Goal: Book appointment/travel/reservation

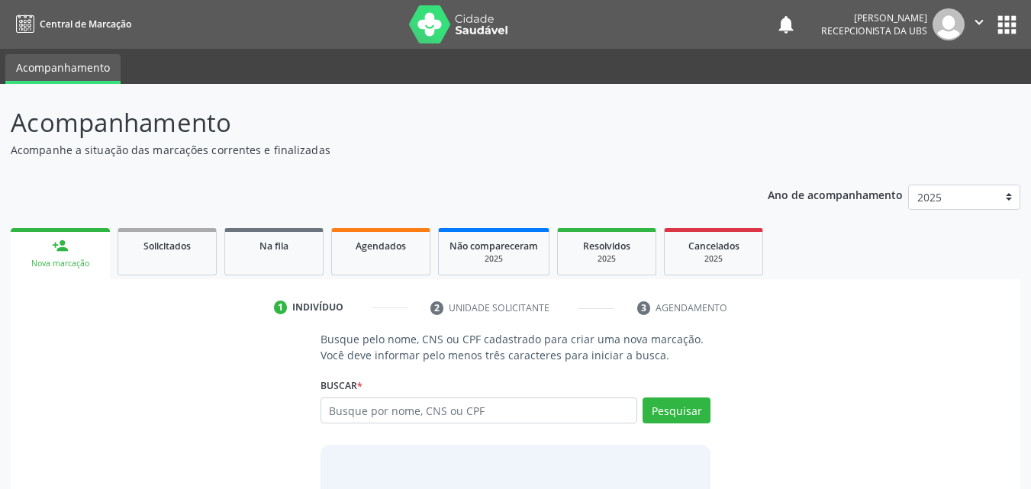
click at [420, 408] on input "text" at bounding box center [478, 410] width 317 height 26
click at [376, 247] on span "Agendados" at bounding box center [381, 246] width 50 height 13
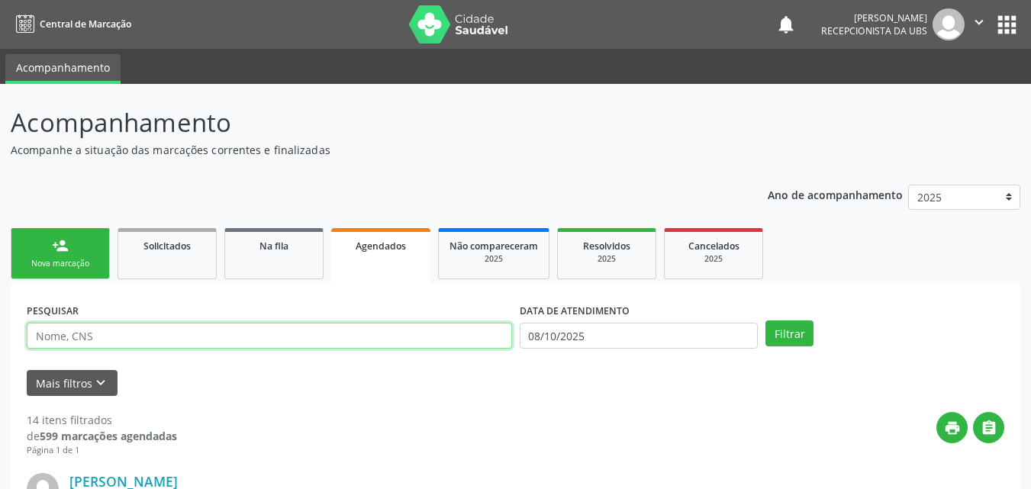
click at [362, 335] on input "text" at bounding box center [269, 336] width 485 height 26
type input "[PERSON_NAME]"
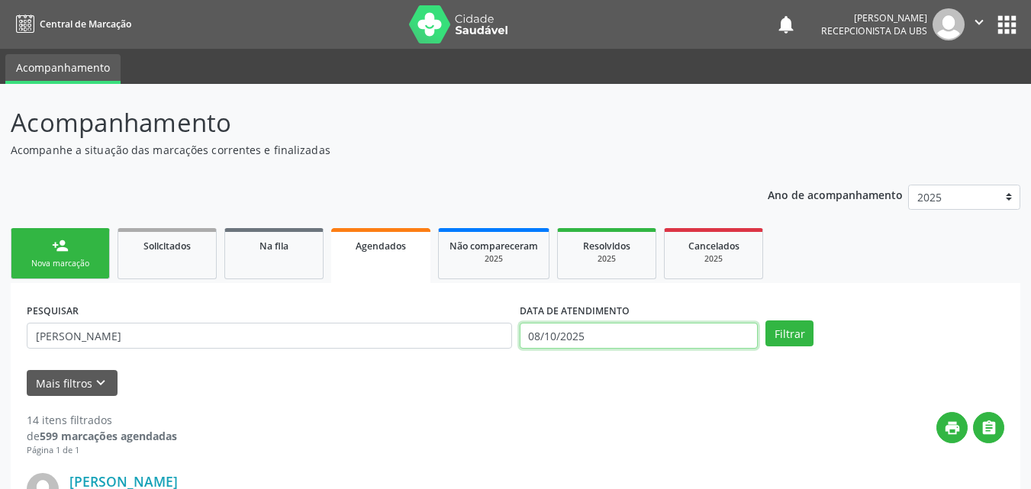
click at [611, 333] on input "08/10/2025" at bounding box center [639, 336] width 239 height 26
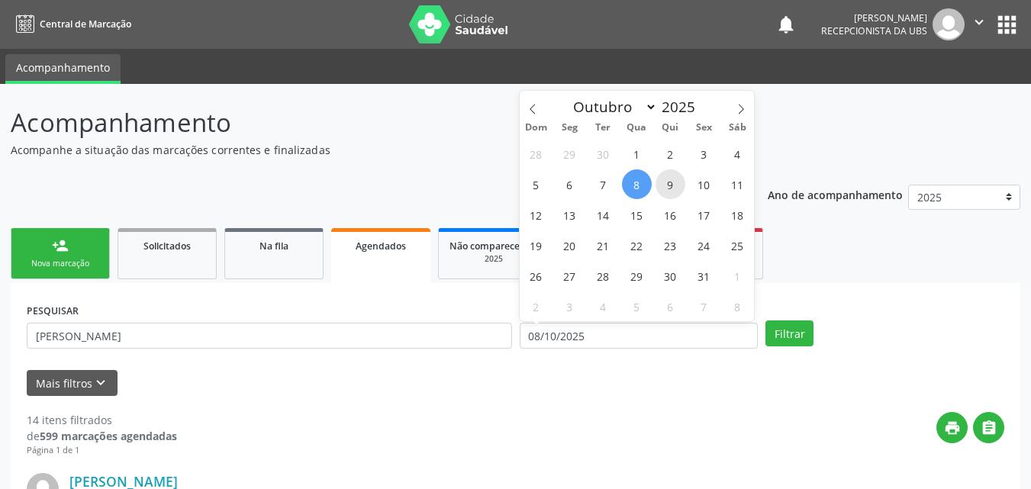
click at [673, 191] on span "9" at bounding box center [670, 184] width 30 height 30
type input "09/10/2025"
click at [673, 188] on span "9" at bounding box center [670, 184] width 30 height 30
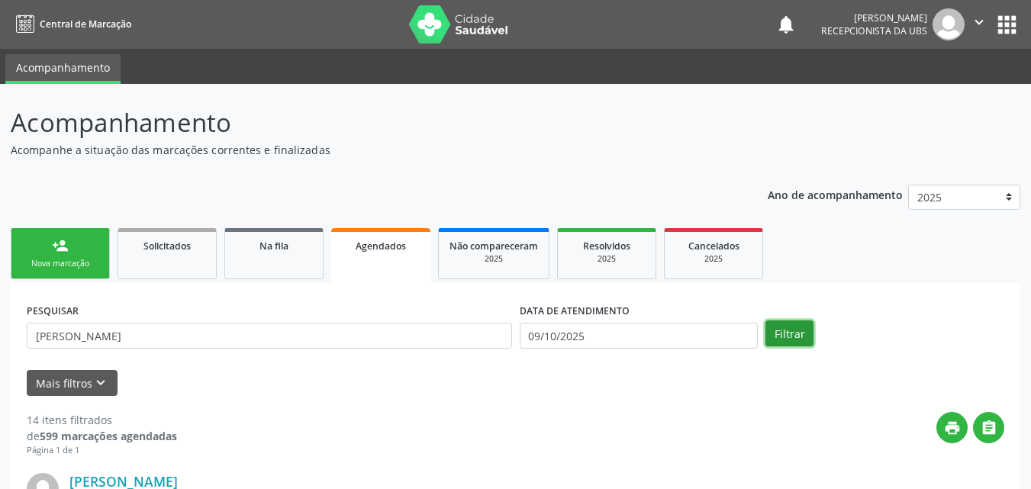
click at [785, 328] on button "Filtrar" at bounding box center [789, 333] width 48 height 26
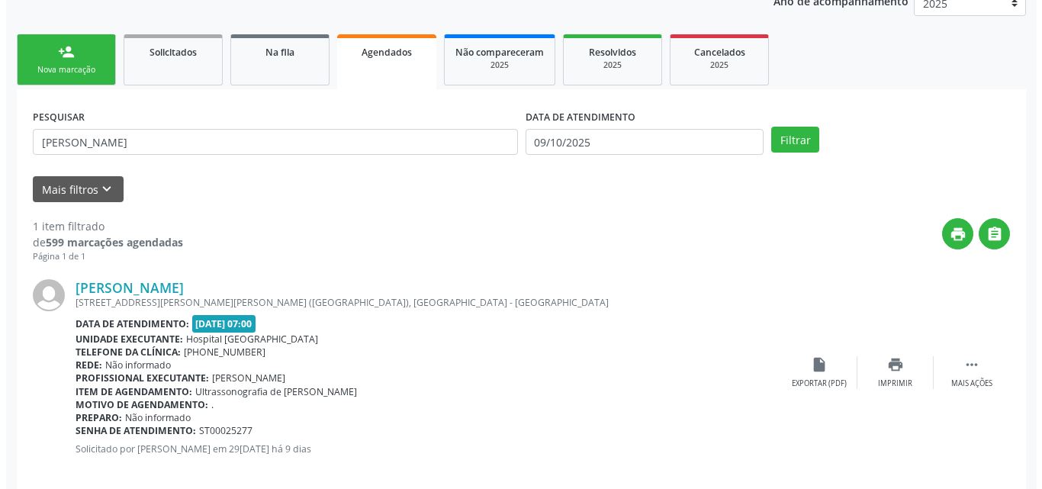
scroll to position [214, 0]
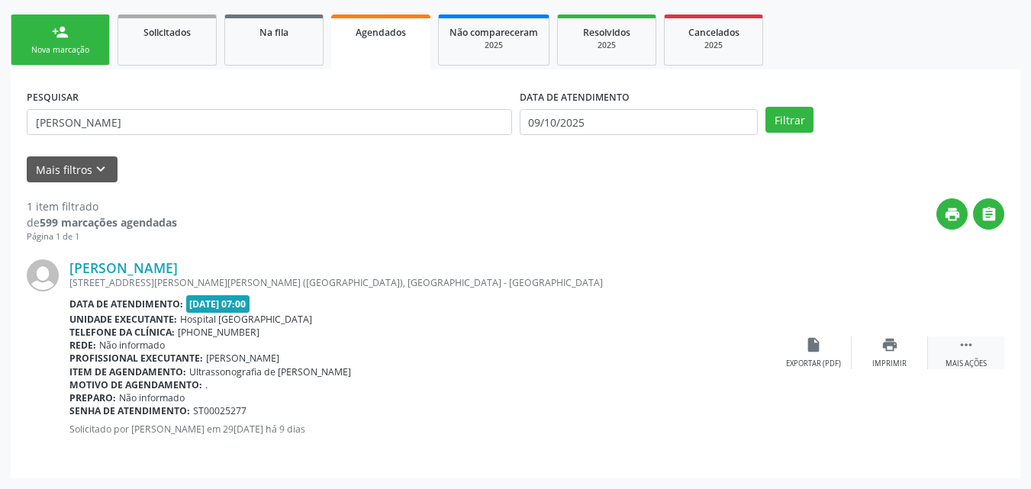
click at [972, 349] on icon "" at bounding box center [965, 344] width 17 height 17
click at [810, 346] on icon "cancel" at bounding box center [813, 344] width 17 height 17
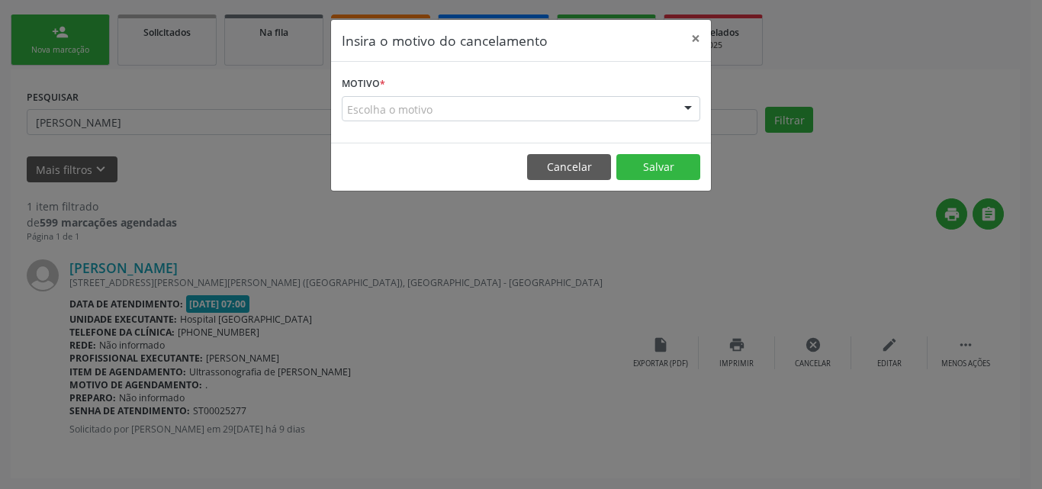
click at [565, 111] on div "Escolha o motivo" at bounding box center [521, 109] width 359 height 26
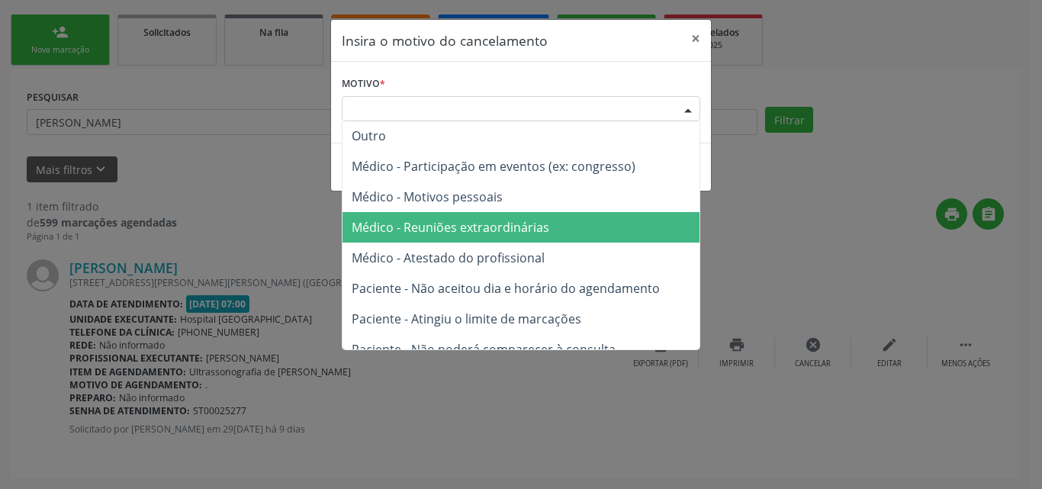
scroll to position [0, 0]
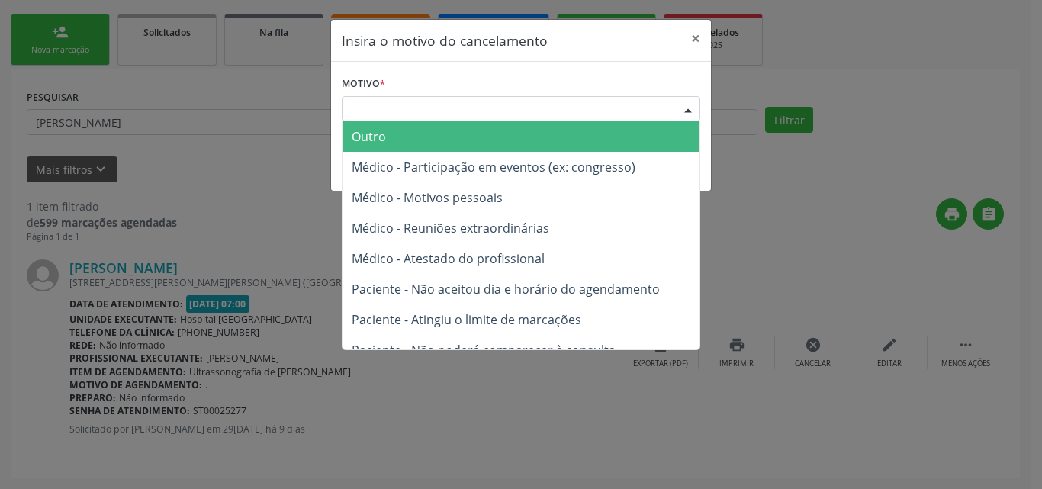
click at [533, 134] on span "Outro" at bounding box center [521, 136] width 357 height 31
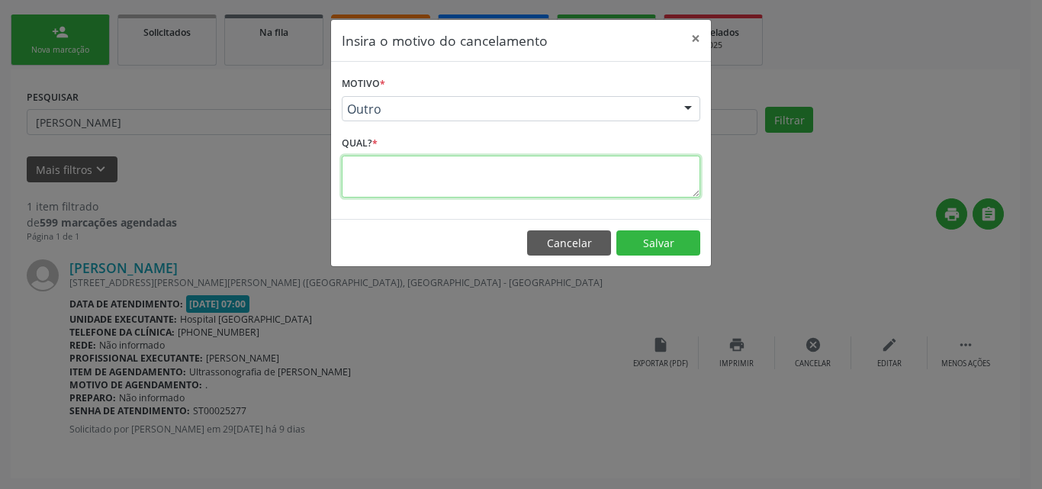
click at [535, 172] on textarea at bounding box center [521, 177] width 359 height 42
click at [362, 179] on textarea "j´s fez" at bounding box center [521, 177] width 359 height 42
type textarea "já fez"
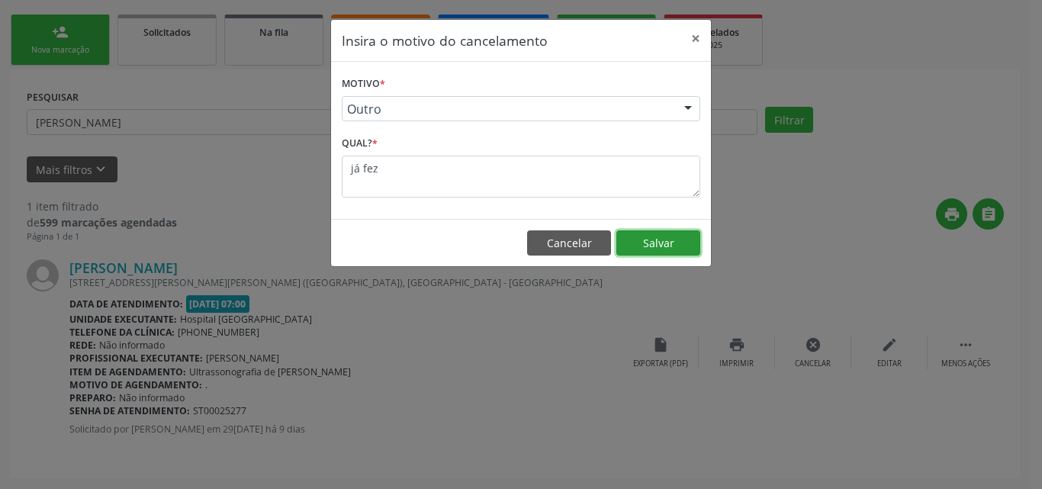
click at [641, 246] on button "Salvar" at bounding box center [658, 243] width 84 height 26
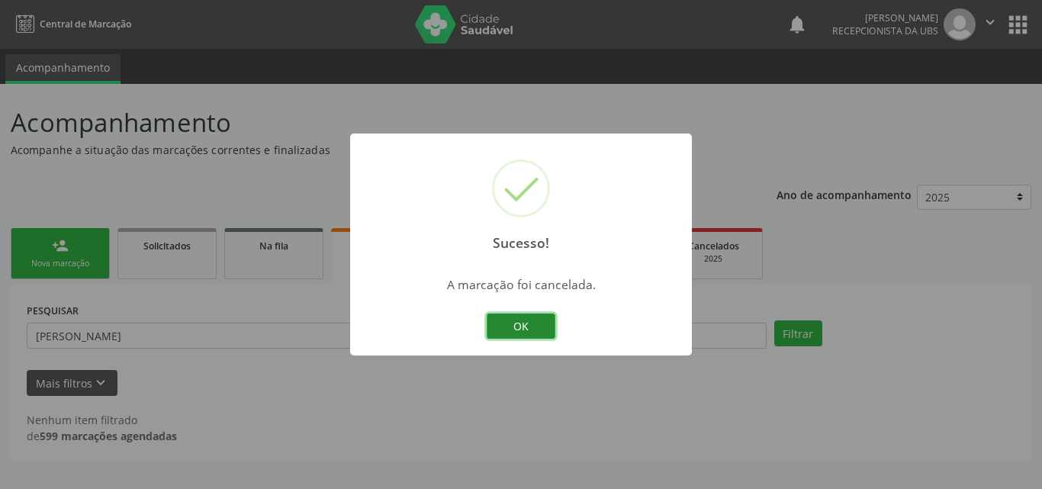
click at [530, 321] on button "OK" at bounding box center [521, 327] width 69 height 26
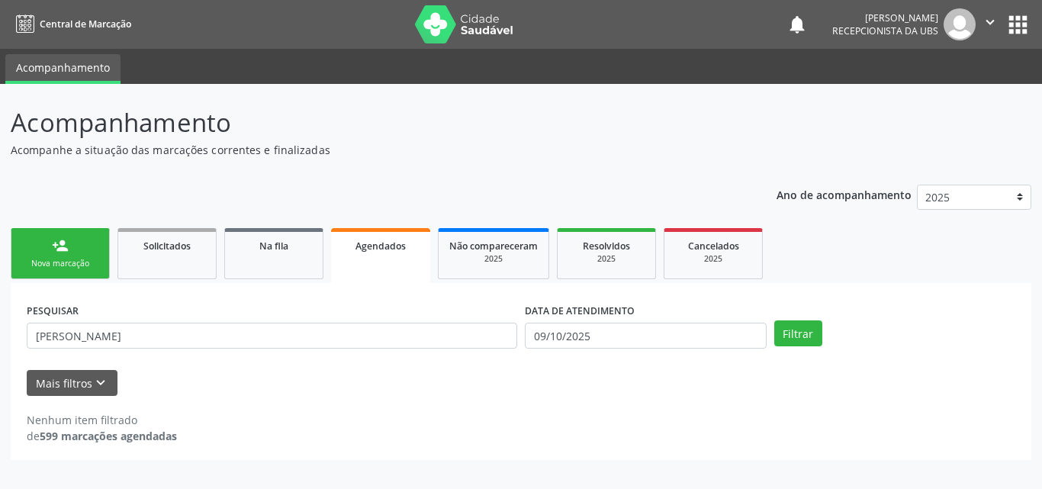
click at [26, 260] on div "Nova marcação" at bounding box center [60, 263] width 76 height 11
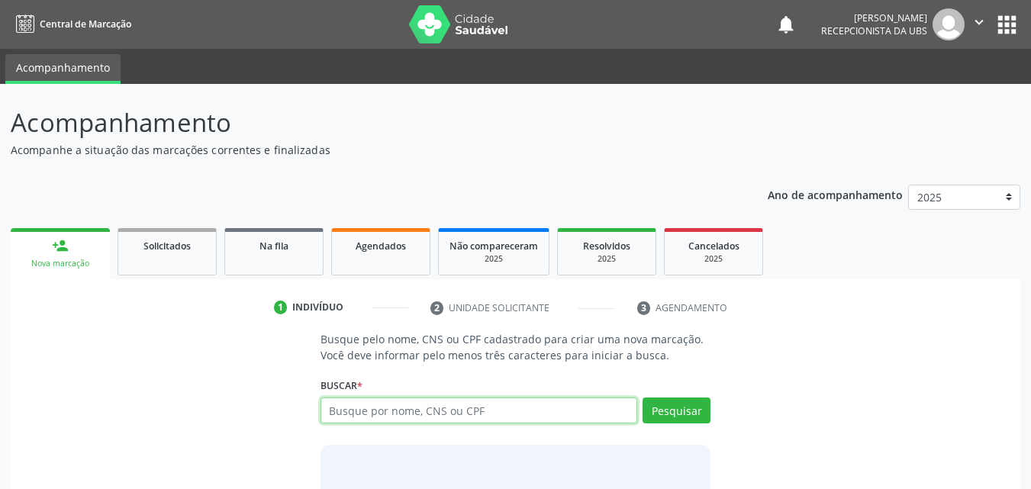
click at [451, 408] on input "text" at bounding box center [478, 410] width 317 height 26
type input "898001427236218"
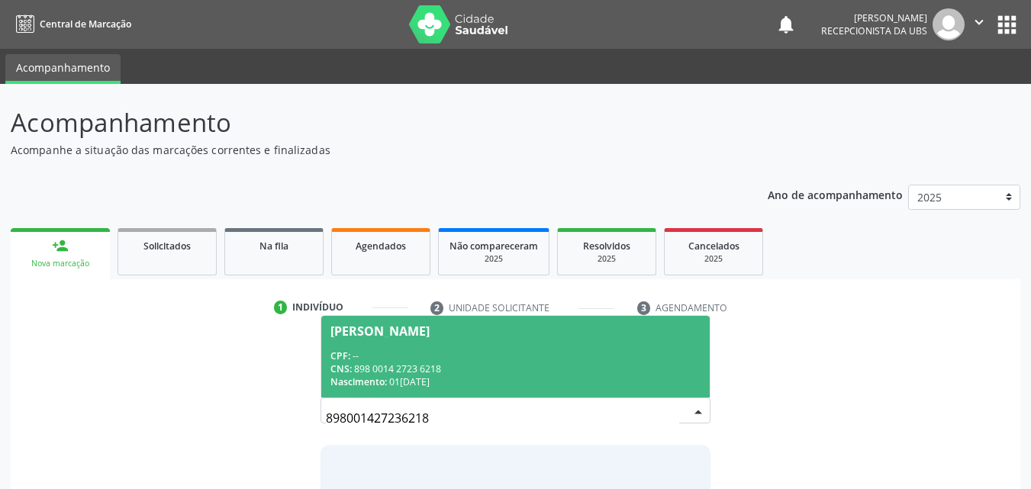
click at [504, 362] on div "CNS: 898 0014 2723 6218" at bounding box center [515, 368] width 371 height 13
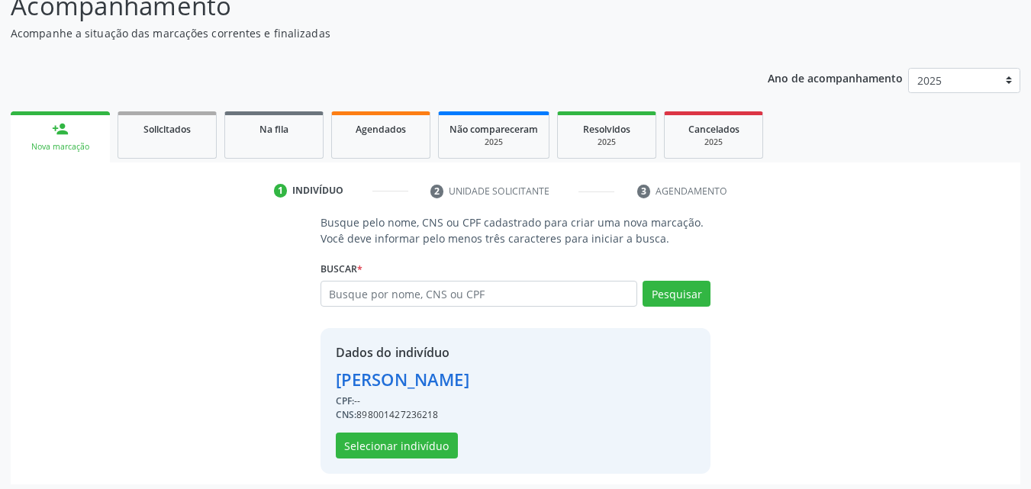
scroll to position [123, 0]
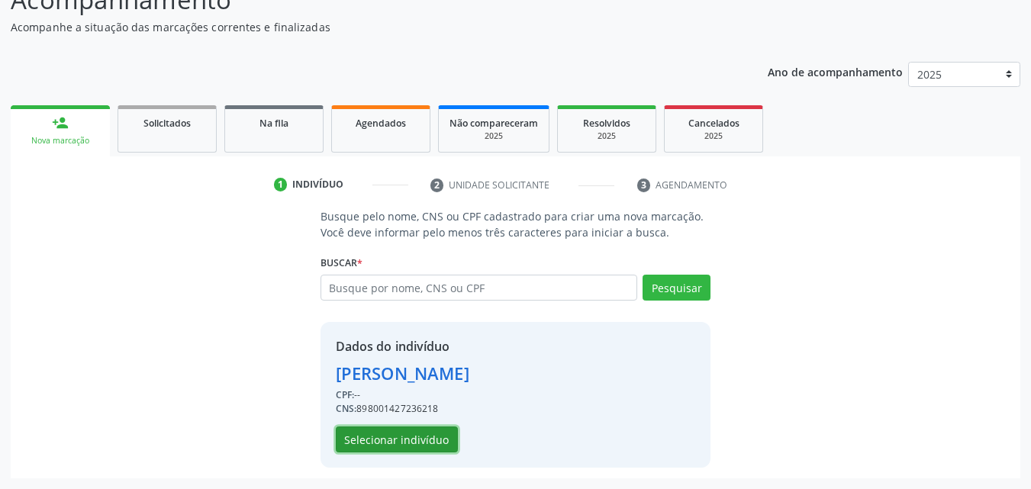
click at [422, 433] on button "Selecionar indivíduo" at bounding box center [397, 439] width 122 height 26
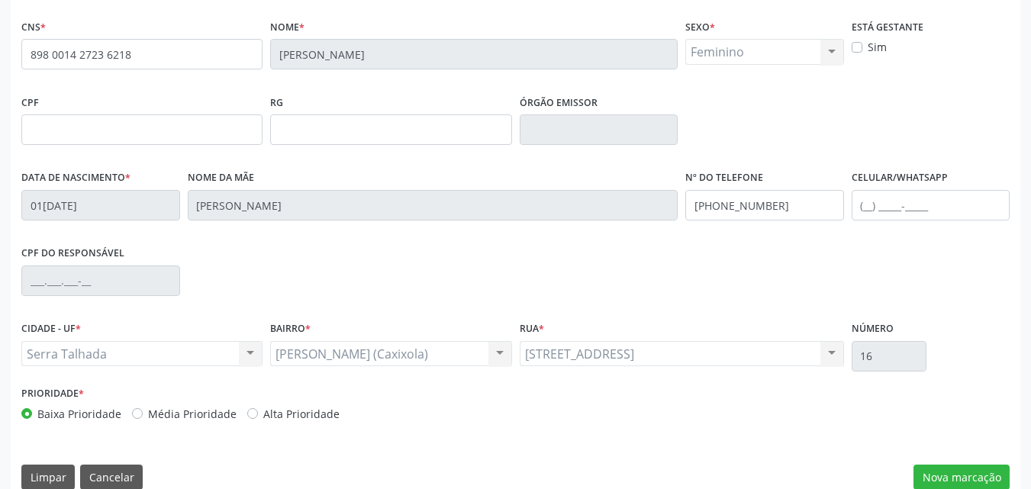
scroll to position [338, 0]
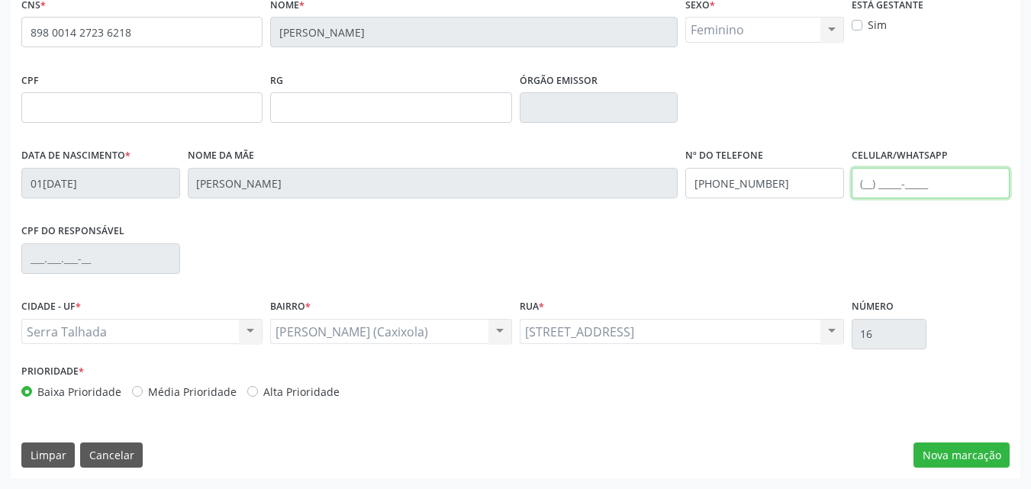
click at [874, 179] on input "text" at bounding box center [930, 183] width 159 height 31
type input "[PHONE_NUMBER]"
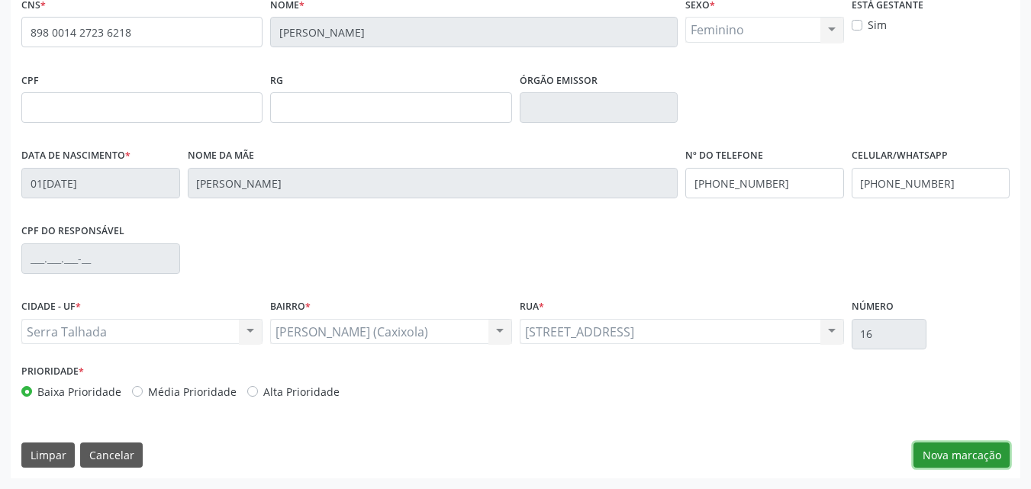
click at [947, 460] on button "Nova marcação" at bounding box center [961, 455] width 96 height 26
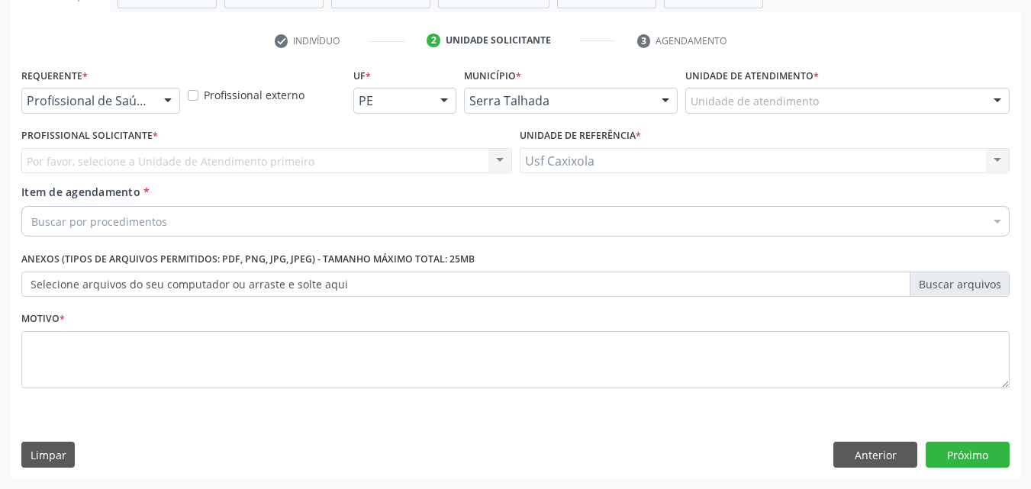
scroll to position [267, 0]
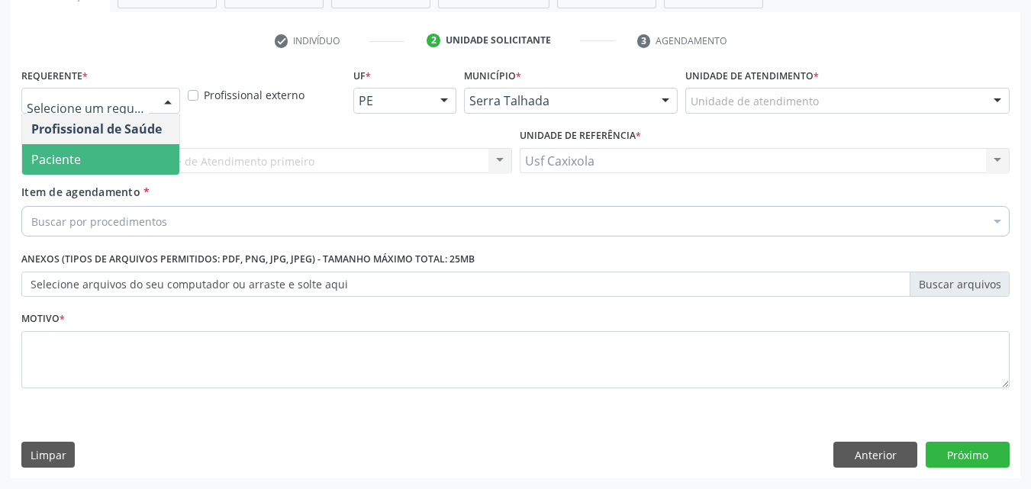
click at [107, 150] on span "Paciente" at bounding box center [100, 159] width 157 height 31
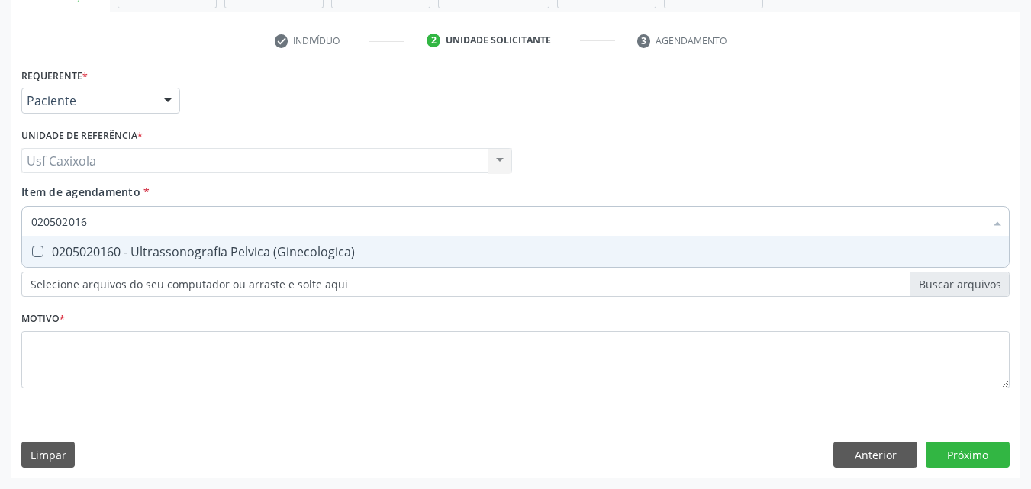
type input "0205020160"
click at [153, 246] on div "0205020160 - Ultrassonografia Pelvica (Ginecologica)" at bounding box center [515, 252] width 968 height 12
checkbox \(Ginecologica\) "true"
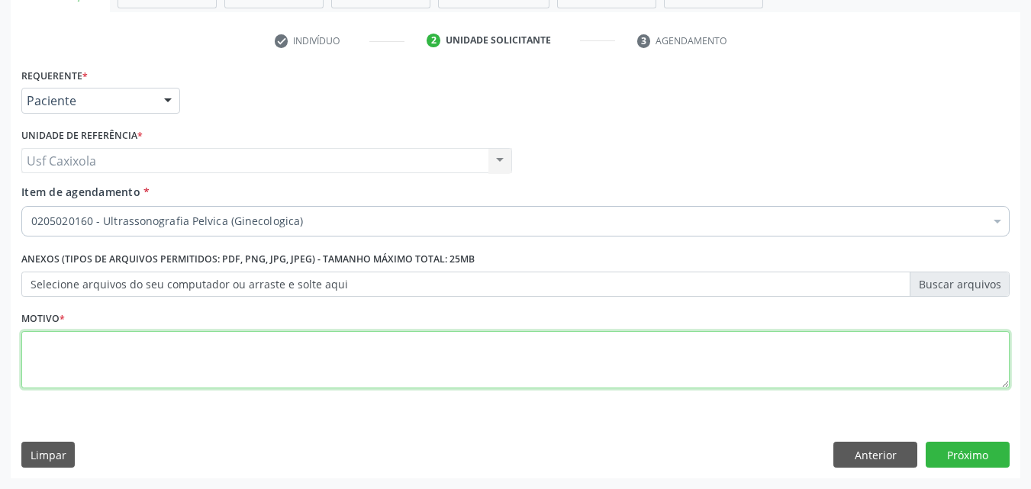
click at [131, 346] on textarea at bounding box center [515, 360] width 988 height 58
type textarea "."
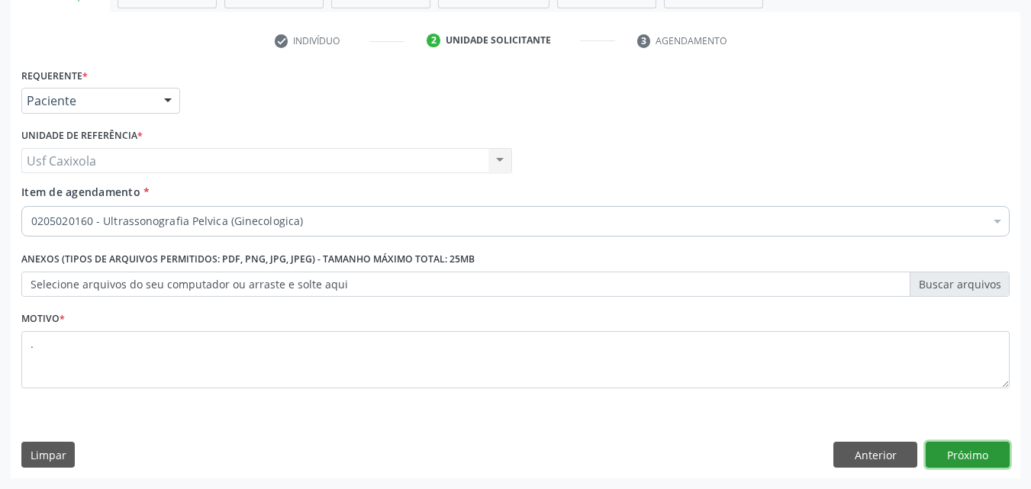
click at [967, 459] on button "Próximo" at bounding box center [967, 455] width 84 height 26
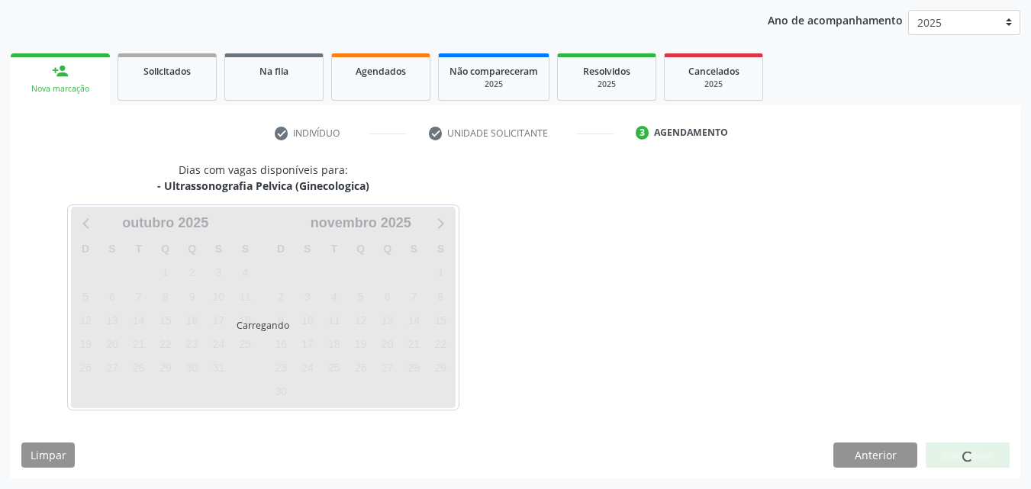
scroll to position [175, 0]
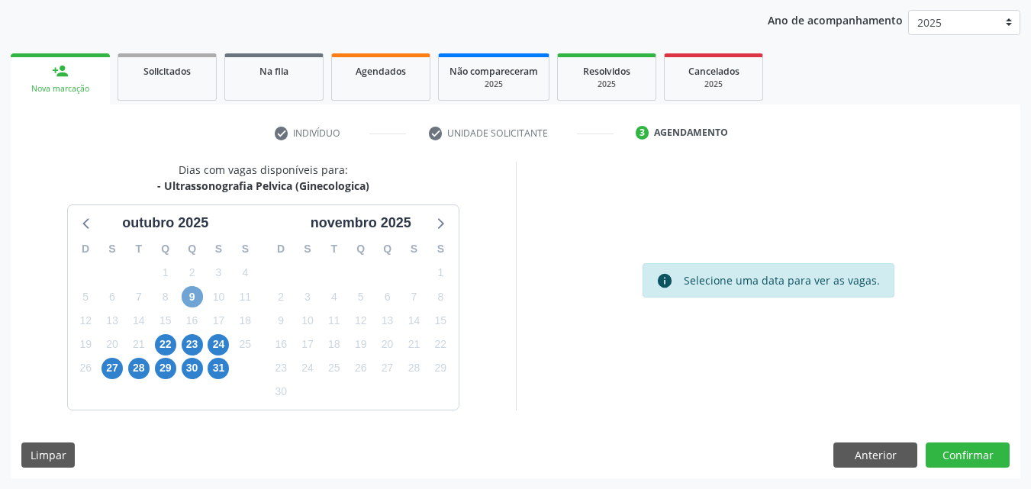
click at [188, 301] on span "9" at bounding box center [192, 296] width 21 height 21
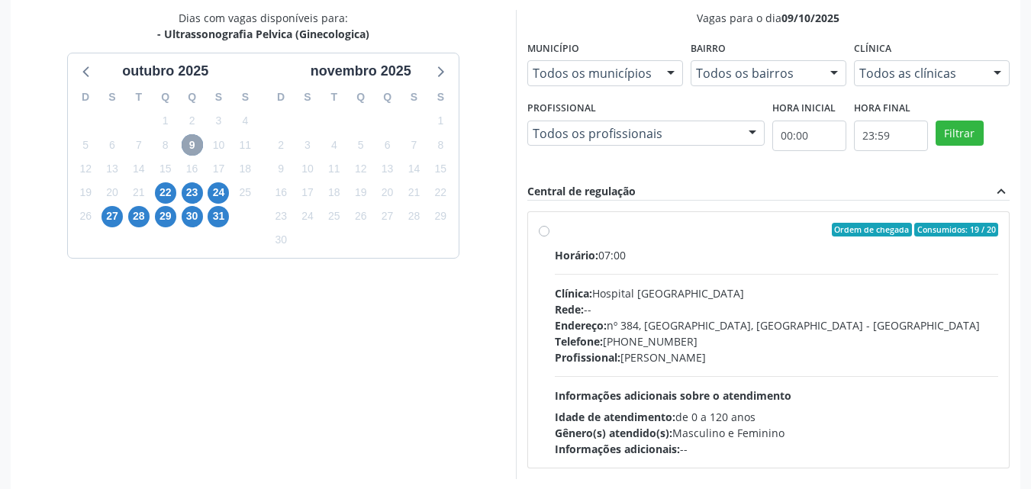
scroll to position [327, 0]
click at [555, 231] on label "Ordem de chegada Consumidos: 19 / 20 Horário: 07:00 Clínica: Hospital [GEOGRAPH…" at bounding box center [777, 339] width 444 height 234
click at [541, 231] on input "Ordem de chegada Consumidos: 19 / 20 Horário: 07:00 Clínica: Hospital [GEOGRAPH…" at bounding box center [544, 229] width 11 height 14
radio input "true"
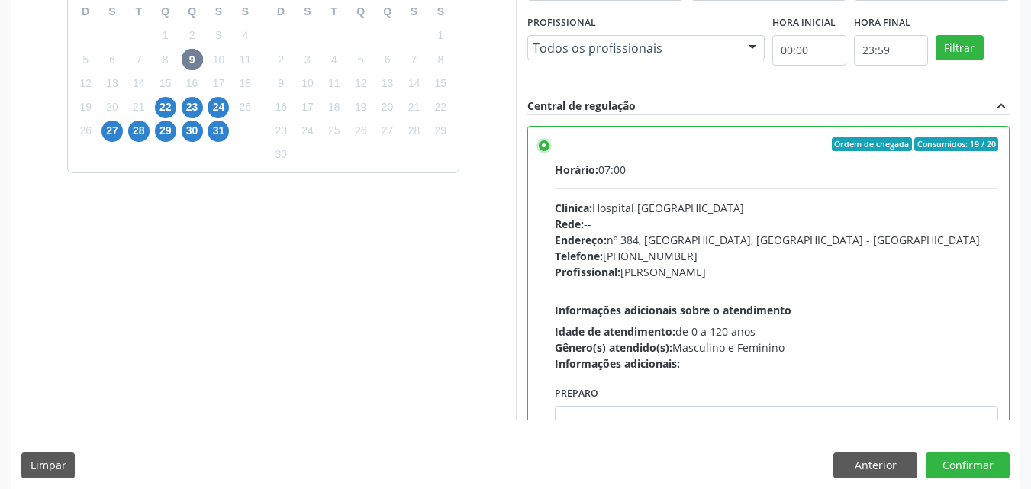
scroll to position [423, 0]
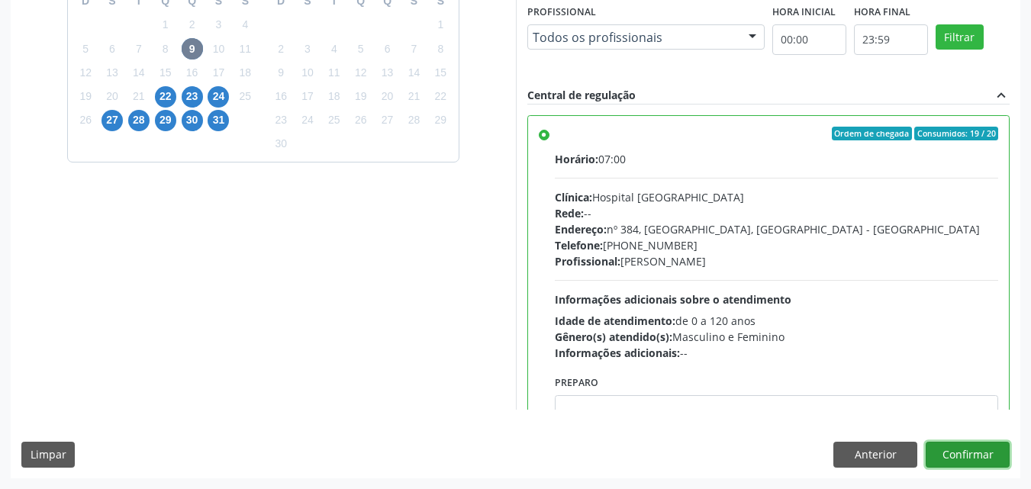
click at [960, 447] on button "Confirmar" at bounding box center [967, 455] width 84 height 26
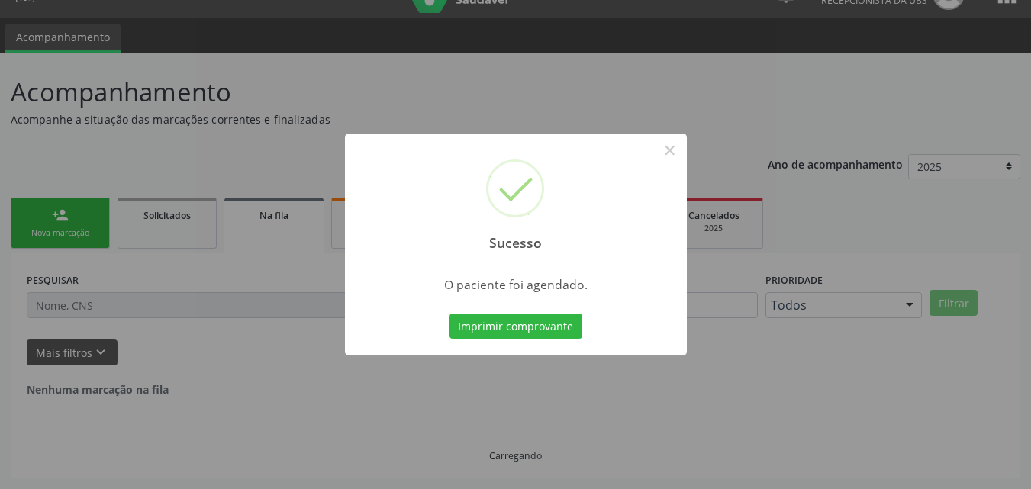
scroll to position [0, 0]
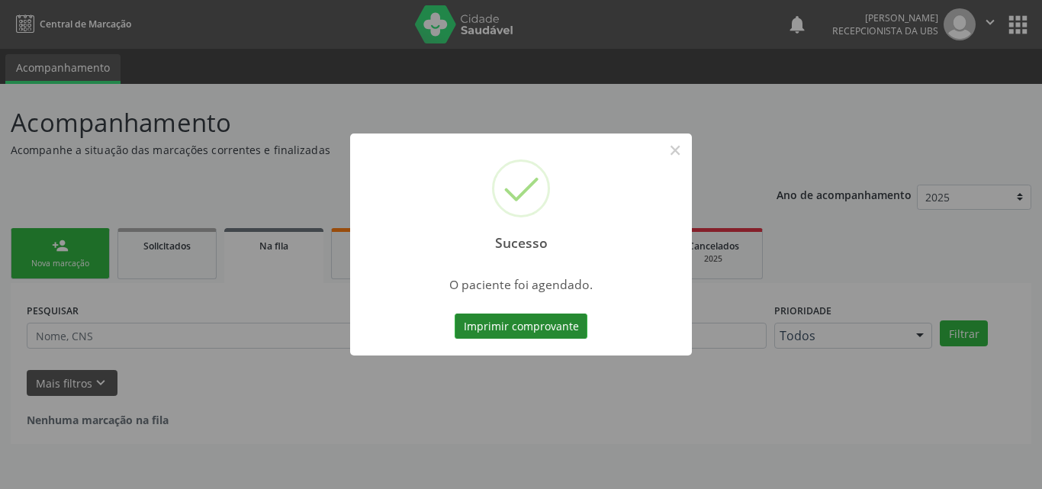
click at [549, 323] on button "Imprimir comprovante" at bounding box center [521, 327] width 133 height 26
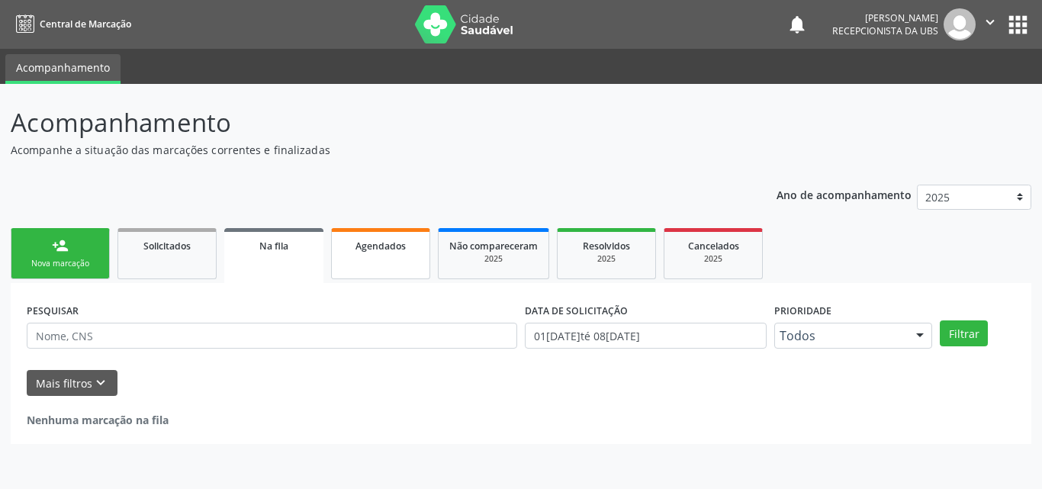
click at [382, 243] on span "Agendados" at bounding box center [381, 246] width 50 height 13
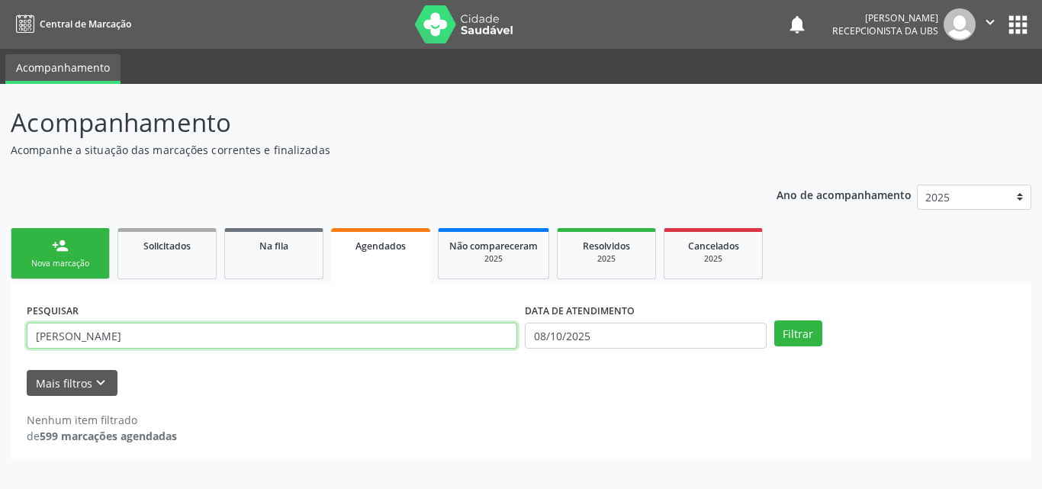
click at [153, 331] on input "[PERSON_NAME]" at bounding box center [272, 336] width 491 height 26
type input "n"
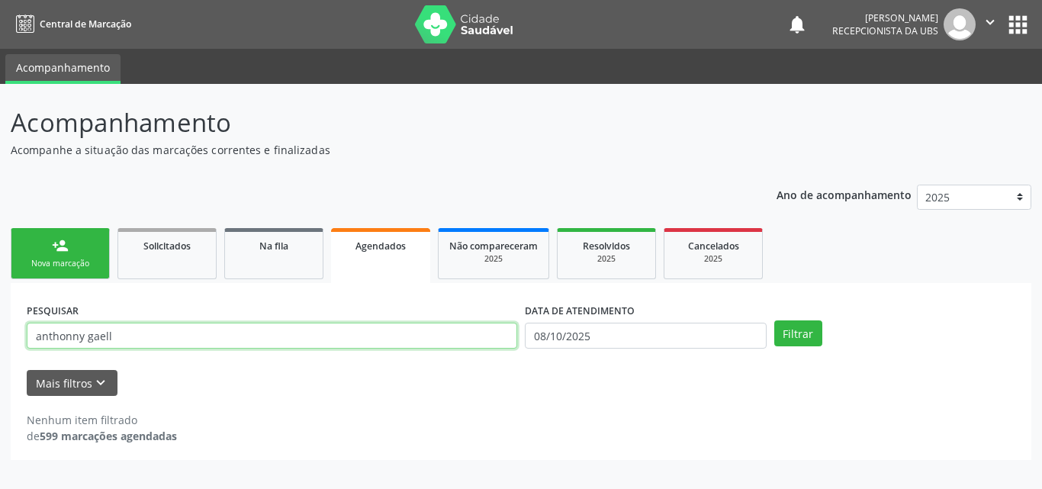
type input "anthonny gaell"
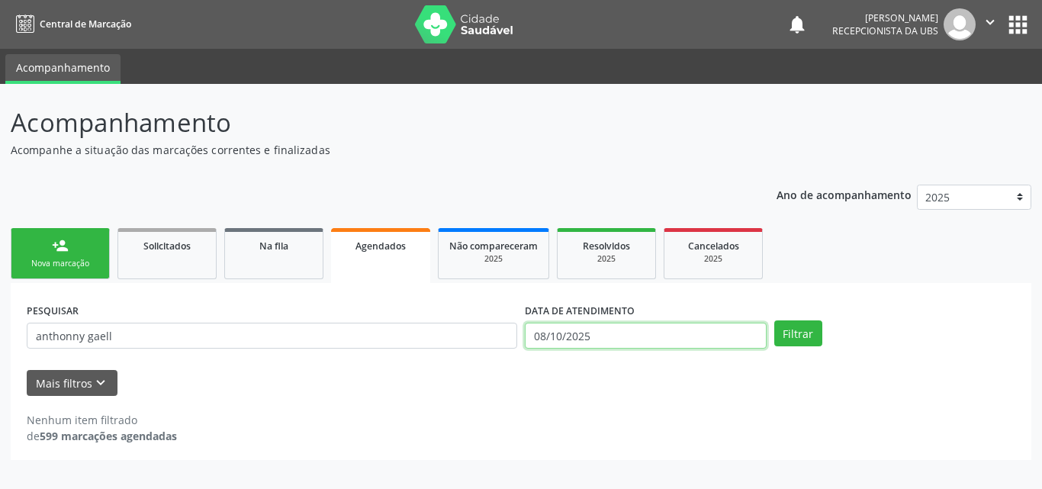
click at [584, 339] on input "08/10/2025" at bounding box center [646, 336] width 242 height 26
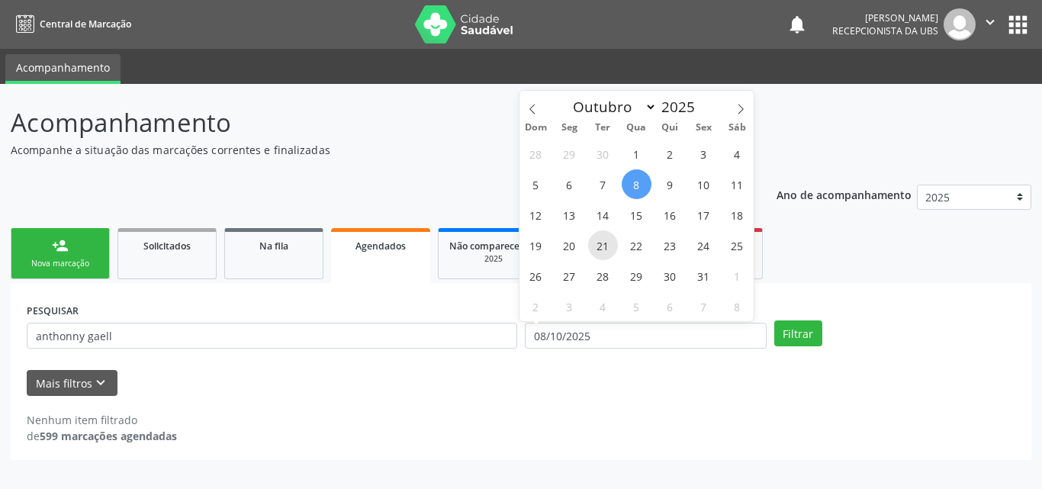
click at [607, 253] on span "21" at bounding box center [603, 245] width 30 height 30
type input "2[DATE]"
click at [607, 253] on span "21" at bounding box center [603, 245] width 30 height 30
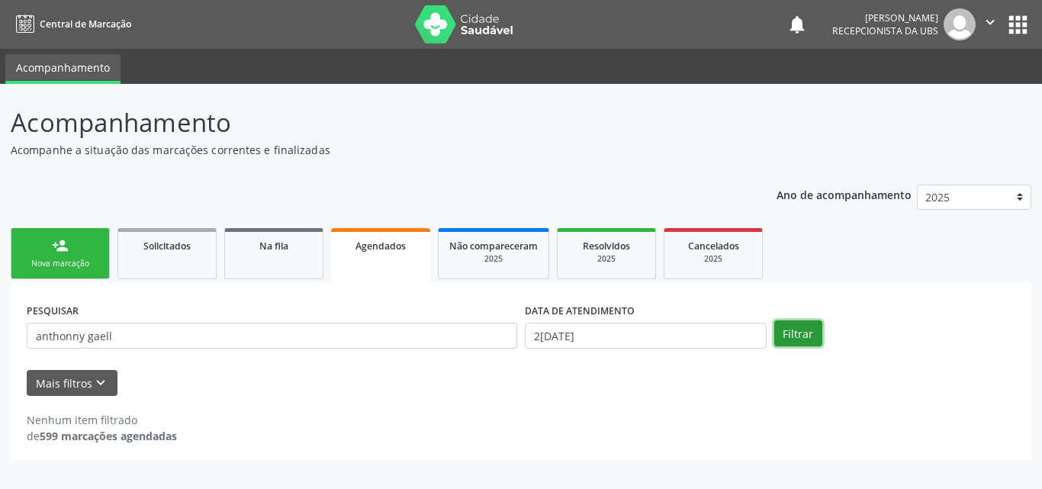
click at [810, 337] on button "Filtrar" at bounding box center [798, 333] width 48 height 26
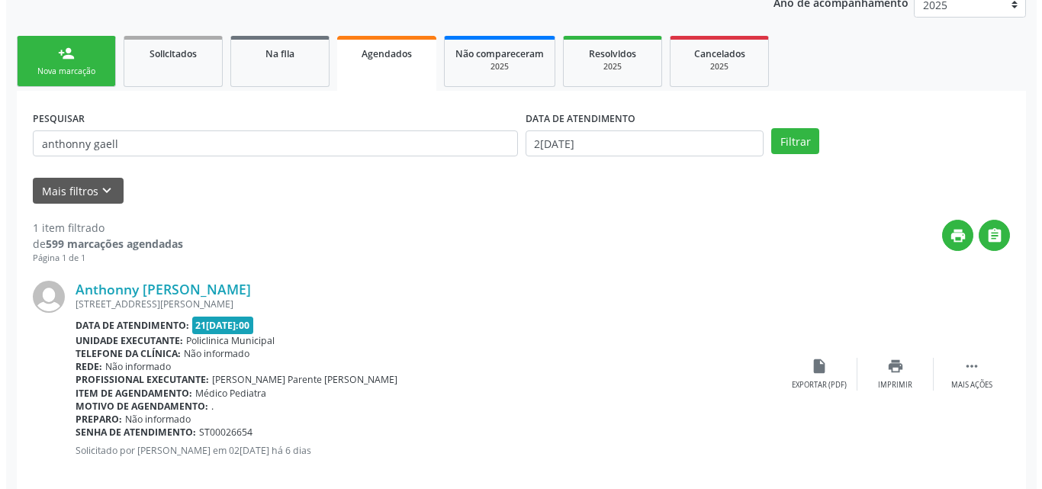
scroll to position [214, 0]
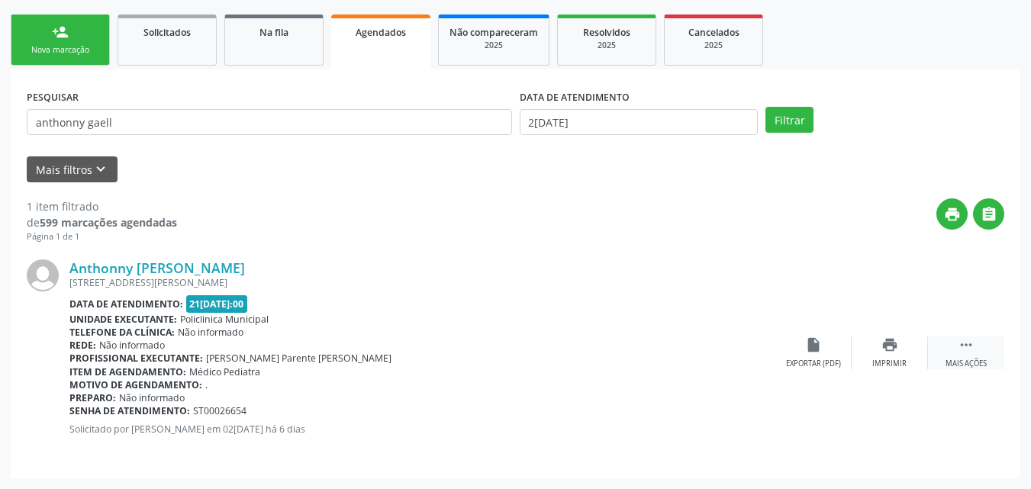
click at [958, 352] on icon "" at bounding box center [965, 344] width 17 height 17
click at [817, 345] on icon "cancel" at bounding box center [813, 344] width 17 height 17
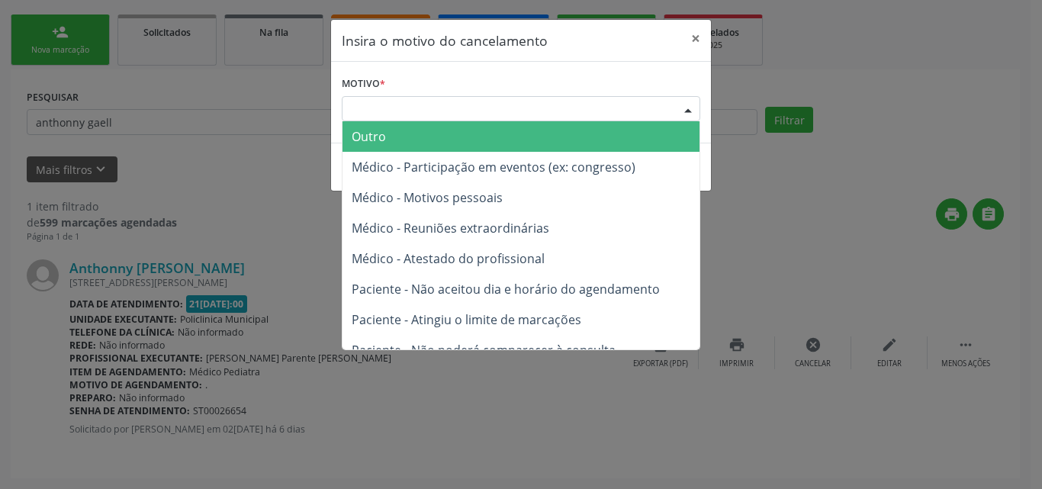
click at [559, 114] on div "Escolha o motivo" at bounding box center [521, 109] width 359 height 26
click at [551, 133] on span "Outro" at bounding box center [521, 136] width 357 height 31
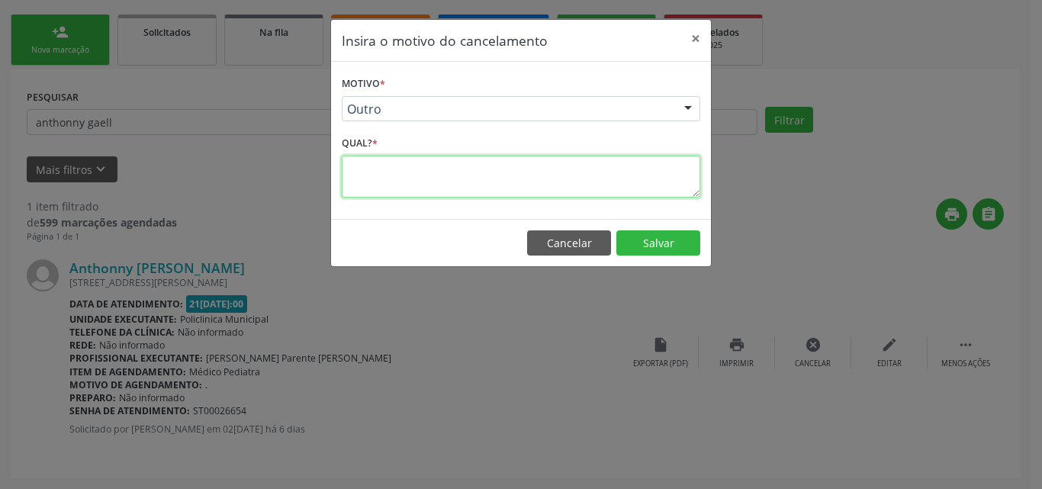
click at [538, 174] on textarea at bounding box center [521, 177] width 359 height 42
type textarea "mudar"
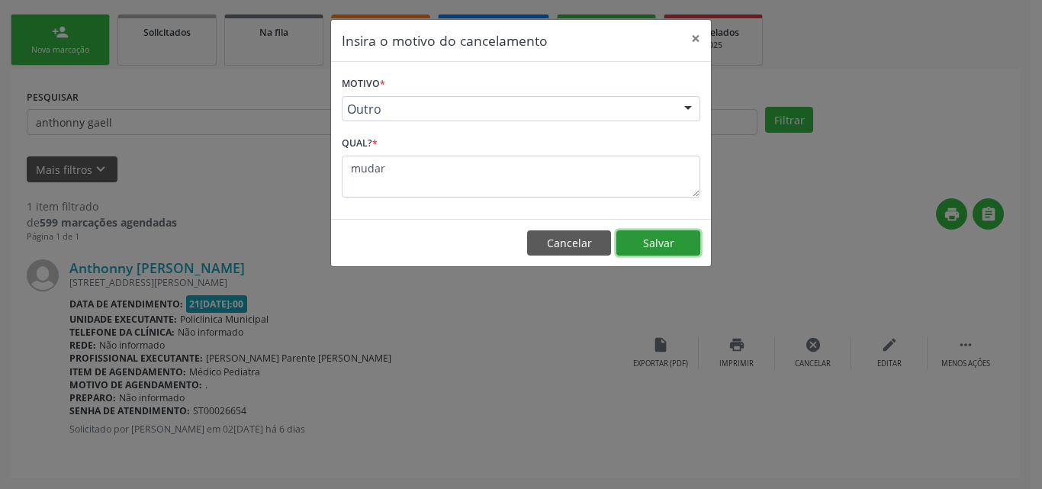
click at [661, 234] on button "Salvar" at bounding box center [658, 243] width 84 height 26
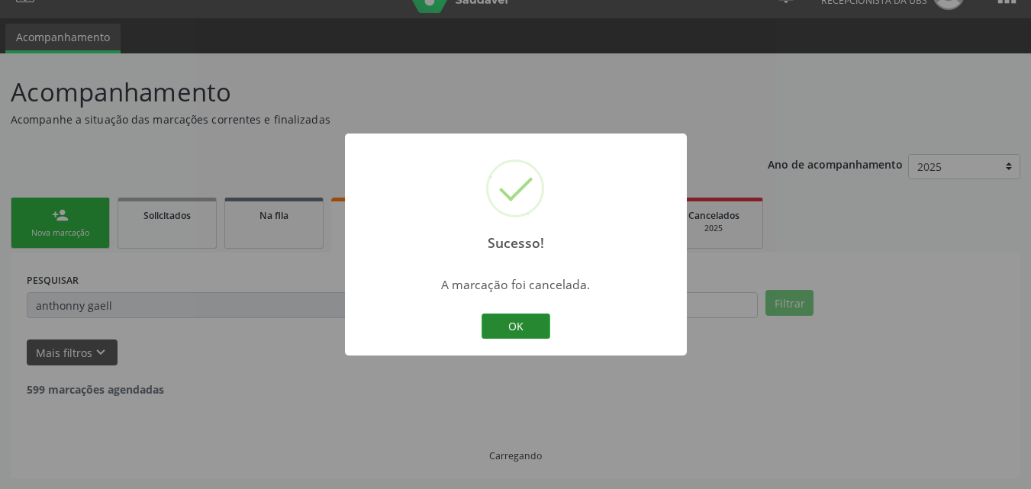
scroll to position [0, 0]
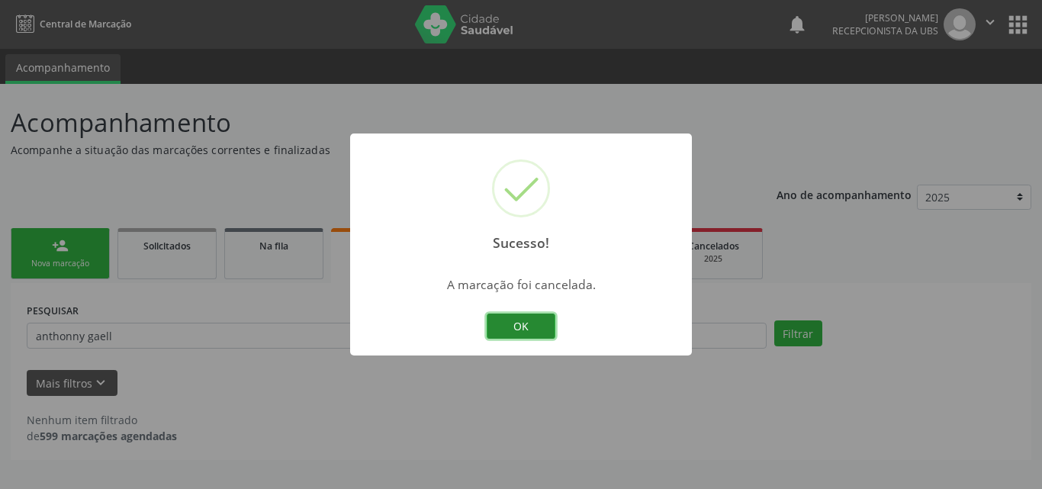
click at [514, 329] on button "OK" at bounding box center [521, 327] width 69 height 26
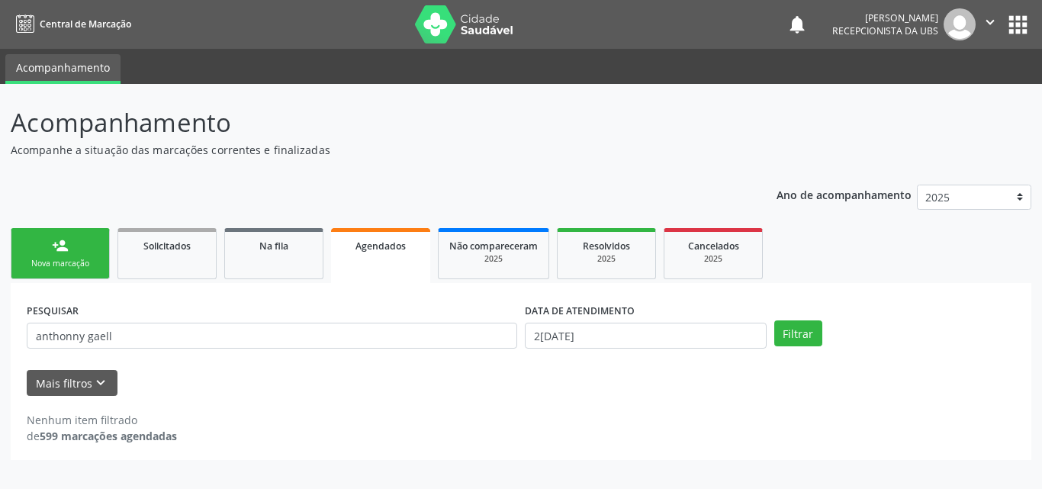
click at [42, 255] on link "person_add Nova marcação" at bounding box center [60, 253] width 99 height 51
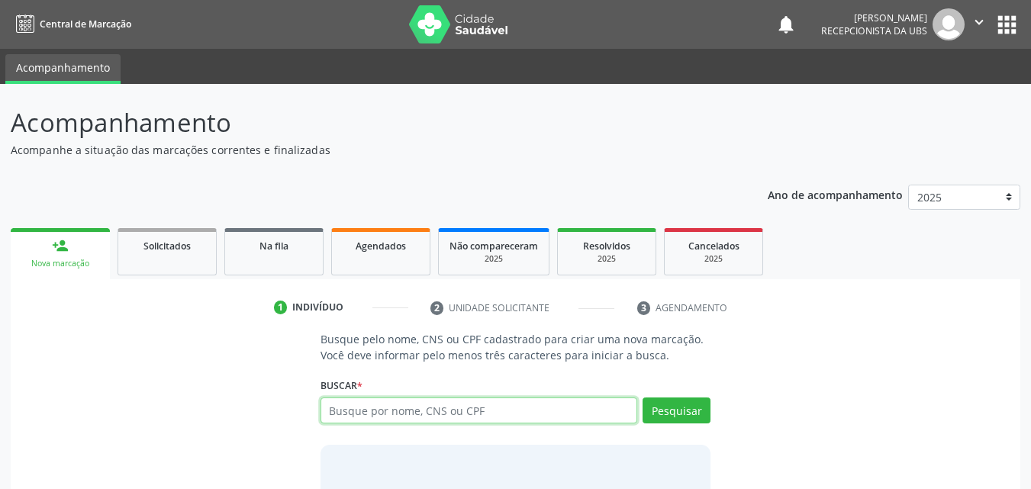
click at [403, 410] on input "text" at bounding box center [478, 410] width 317 height 26
type input "898006415525826"
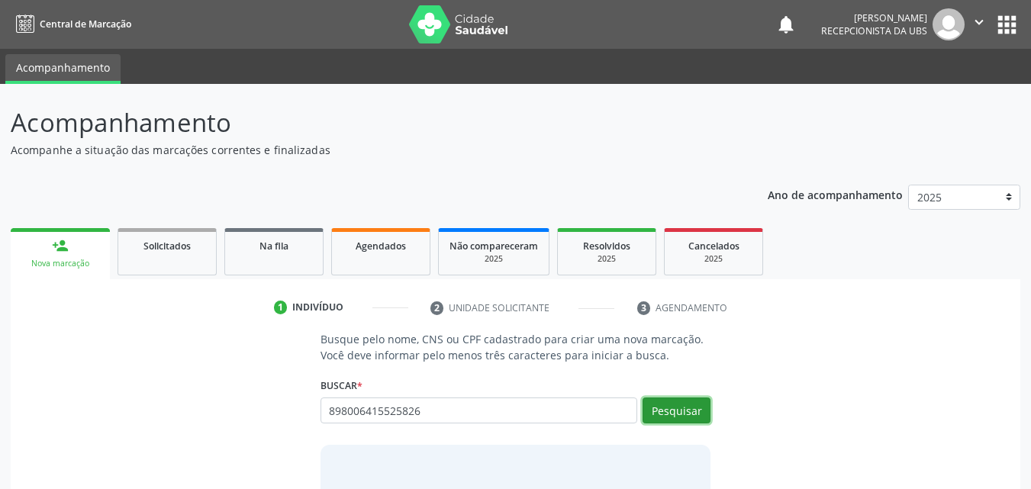
click at [707, 404] on button "Pesquisar" at bounding box center [676, 410] width 68 height 26
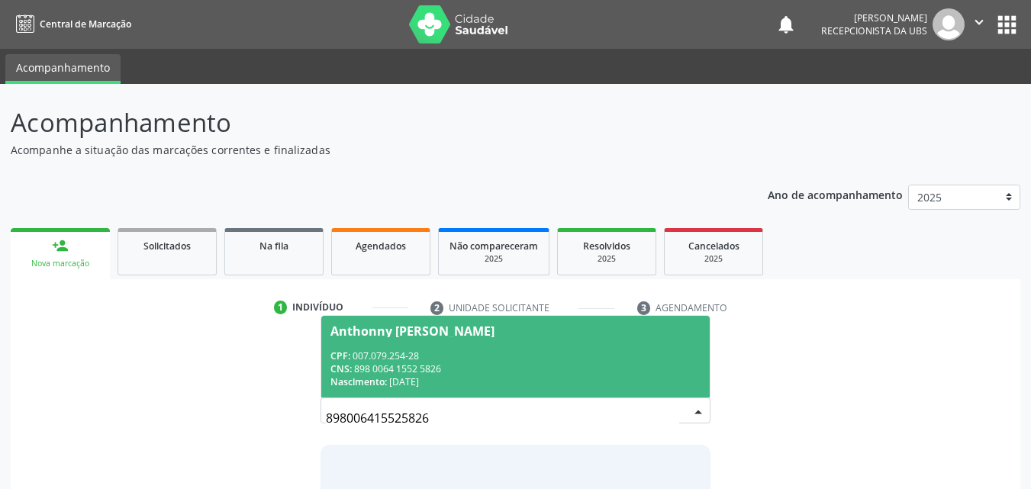
click at [497, 344] on span "Anthonny [PERSON_NAME] CPF: 007.079.254-28 CNS: 898 0064 1552 5826 Nascimento: …" at bounding box center [515, 357] width 389 height 82
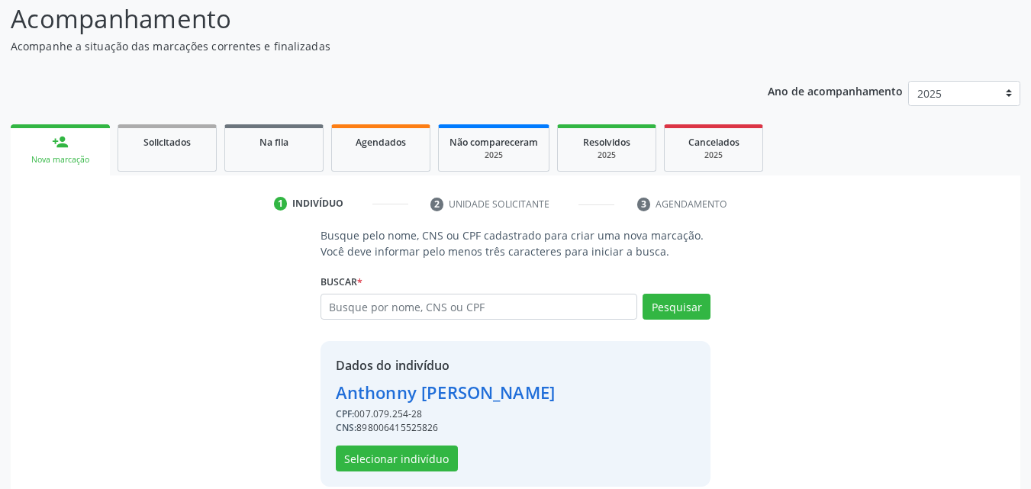
scroll to position [123, 0]
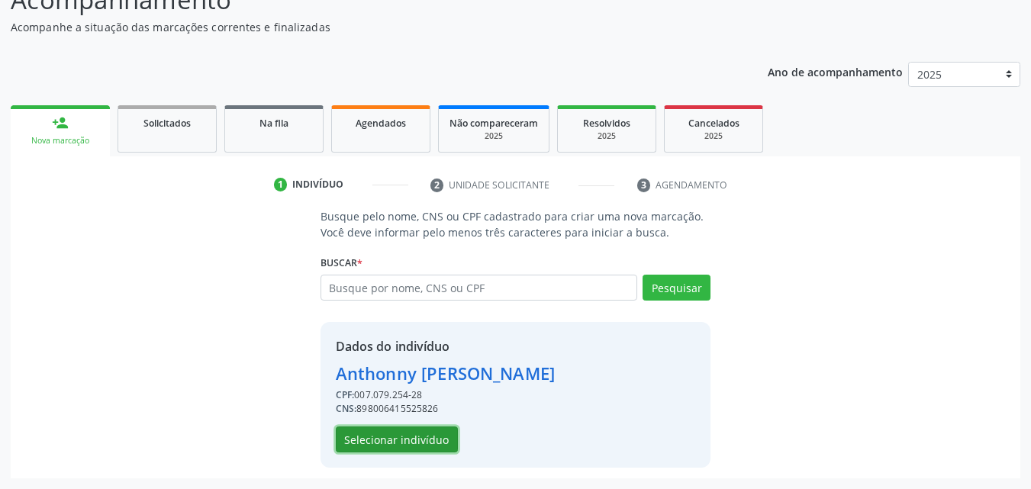
click at [436, 446] on button "Selecionar indivíduo" at bounding box center [397, 439] width 122 height 26
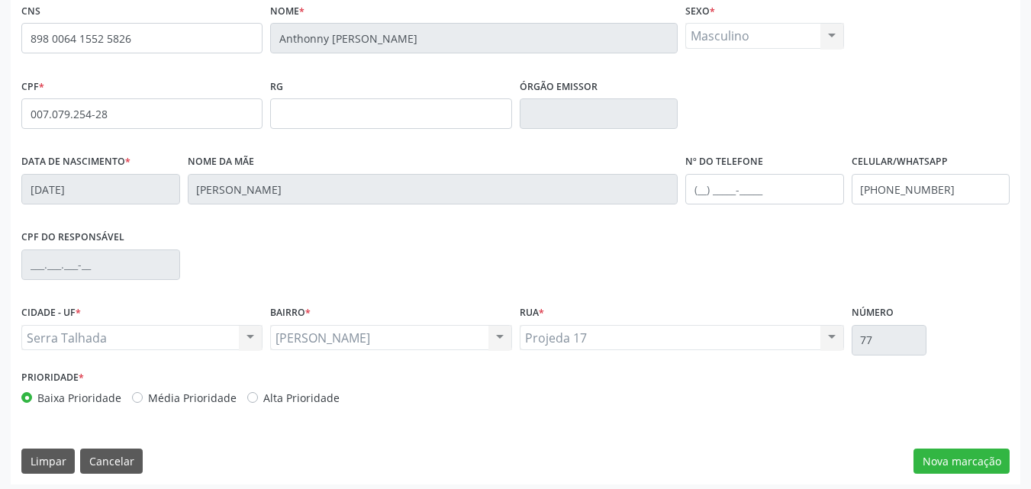
scroll to position [338, 0]
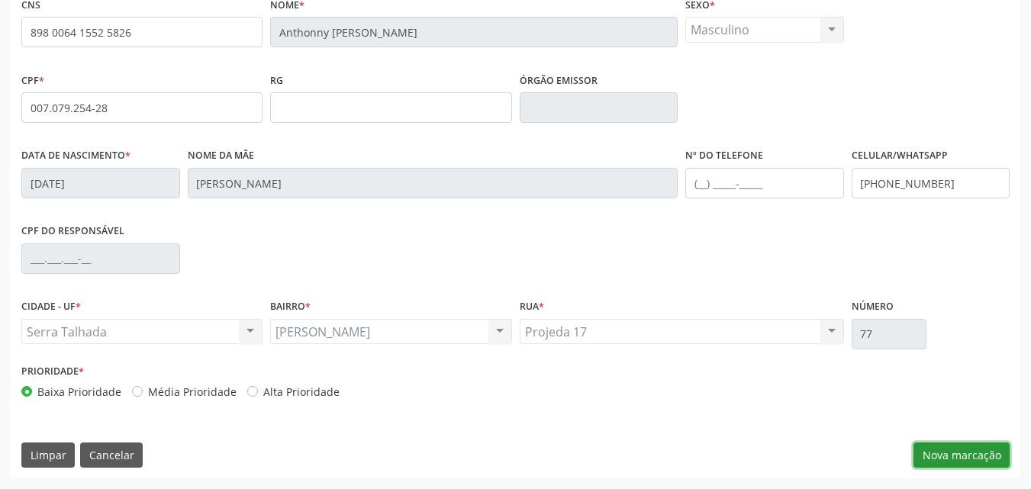
click at [977, 459] on button "Nova marcação" at bounding box center [961, 455] width 96 height 26
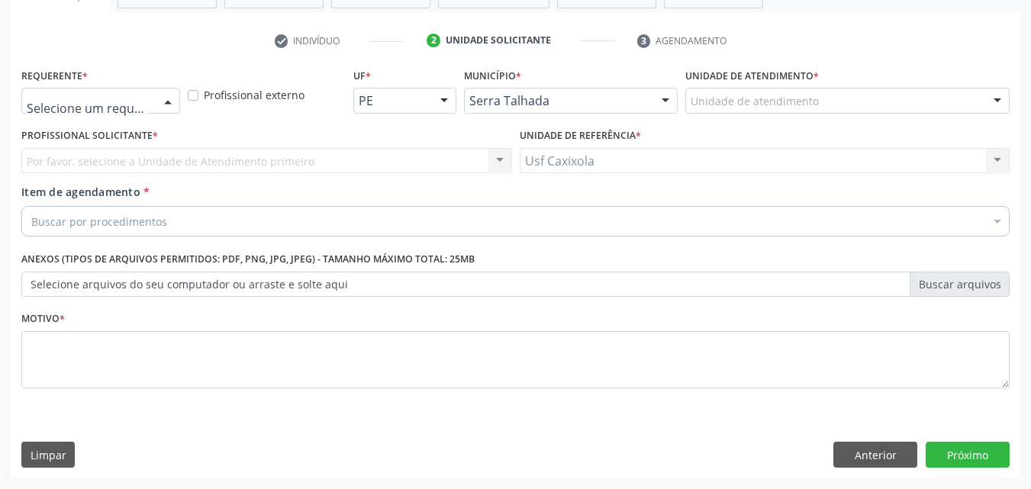
click at [162, 102] on div at bounding box center [167, 101] width 23 height 26
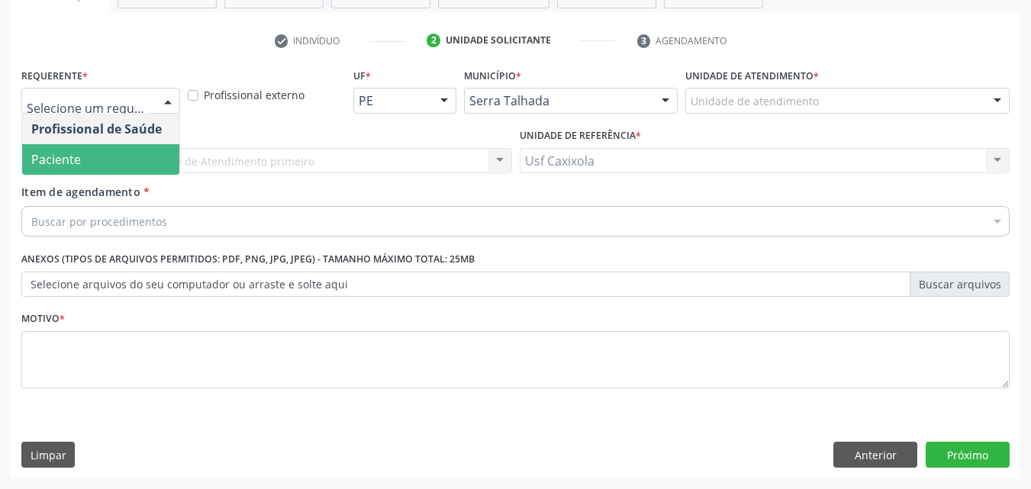
click at [140, 152] on span "Paciente" at bounding box center [100, 159] width 157 height 31
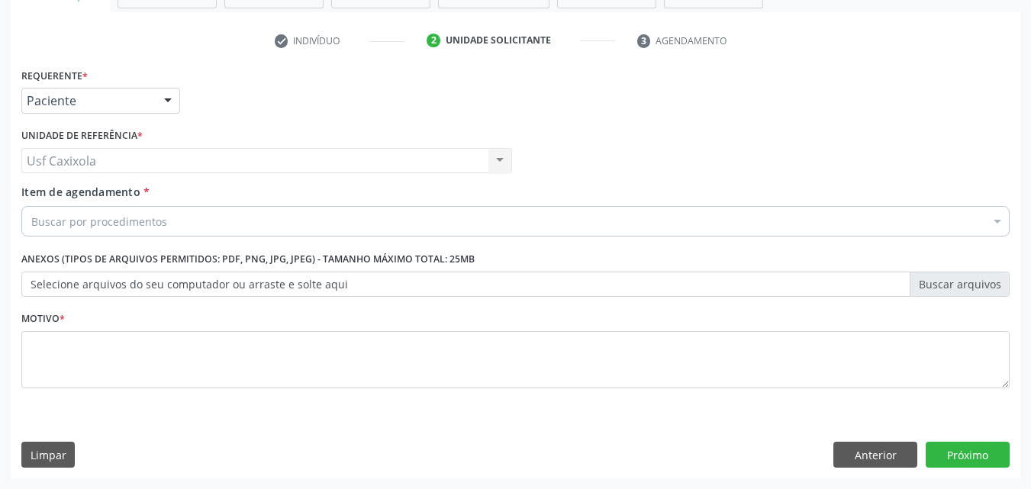
click at [174, 224] on div "Buscar por procedimentos" at bounding box center [515, 221] width 988 height 31
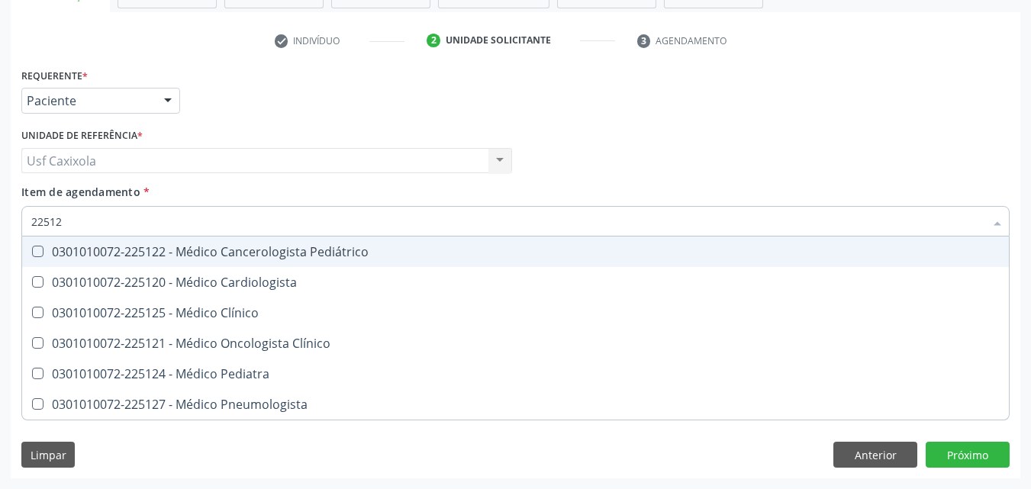
type input "225124"
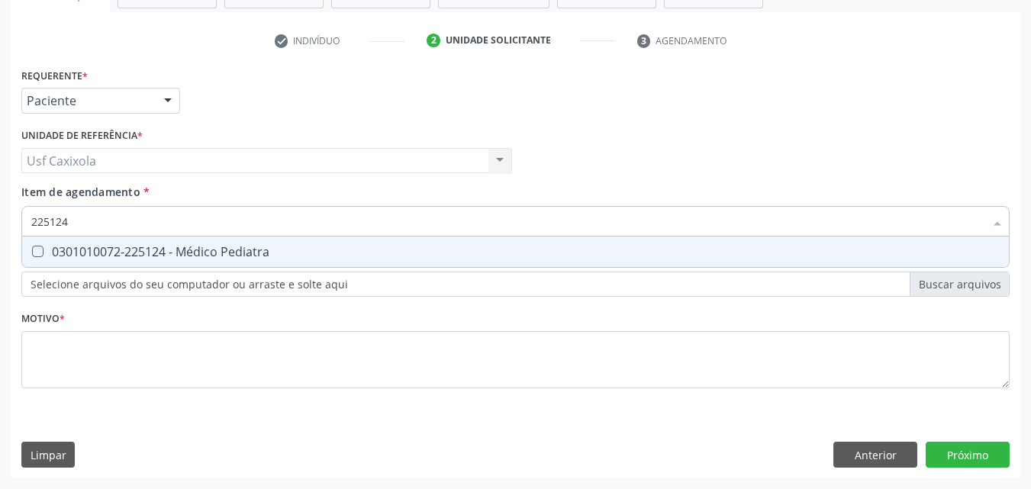
click at [172, 249] on div "0301010072-225124 - Médico Pediatra" at bounding box center [515, 252] width 968 height 12
checkbox Pediatra "true"
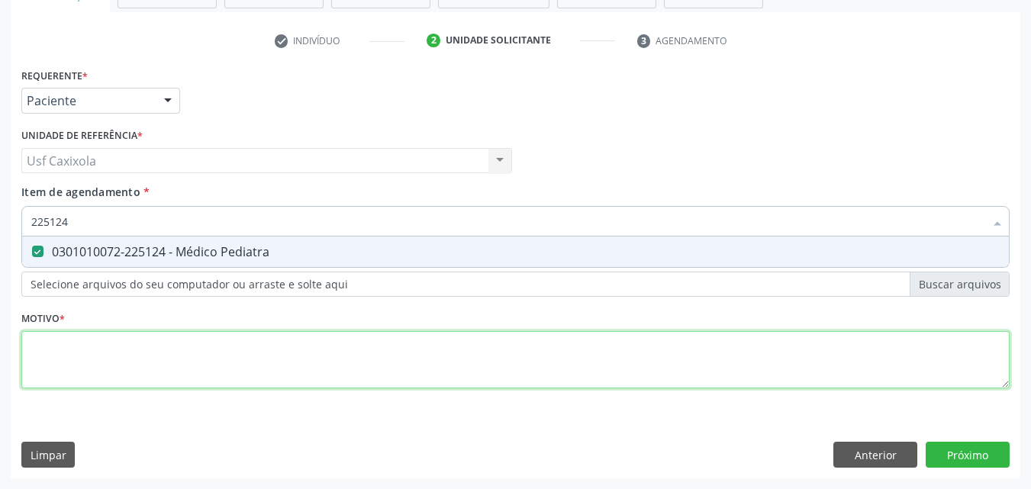
click at [166, 346] on div "Requerente * Paciente Profissional de Saúde Paciente Nenhum resultado encontrad…" at bounding box center [515, 237] width 988 height 346
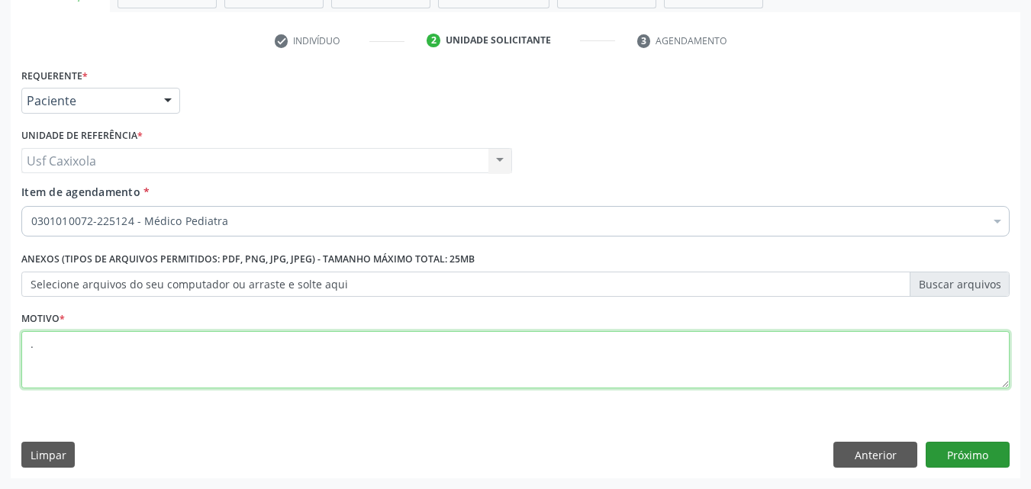
type textarea "."
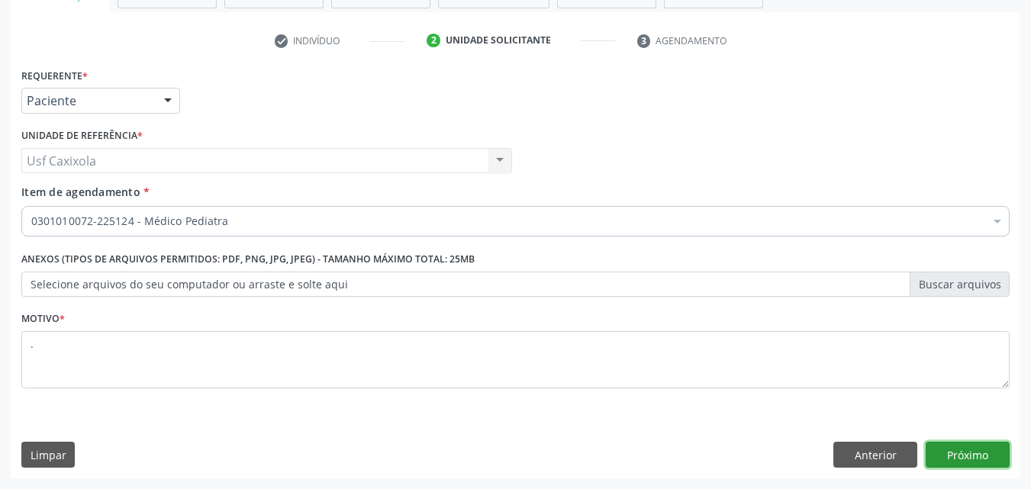
click at [983, 458] on button "Próximo" at bounding box center [967, 455] width 84 height 26
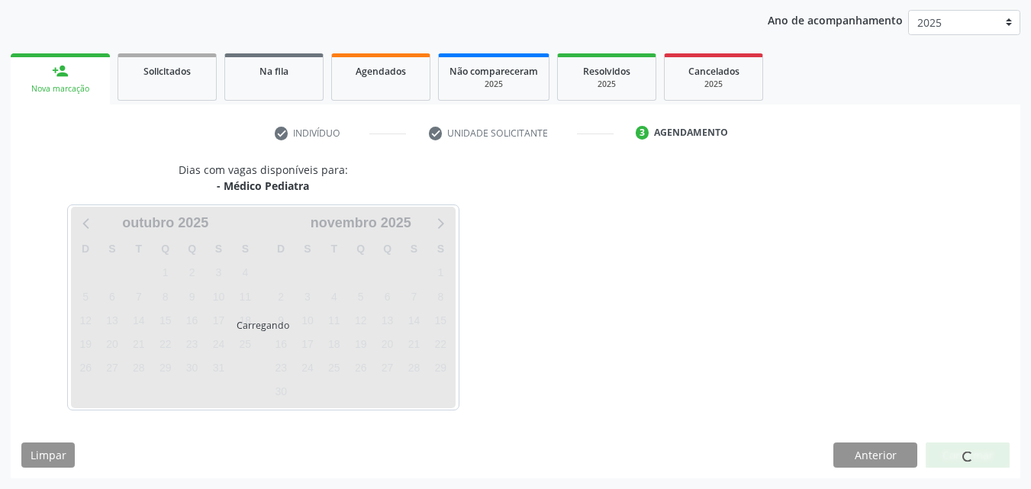
scroll to position [175, 0]
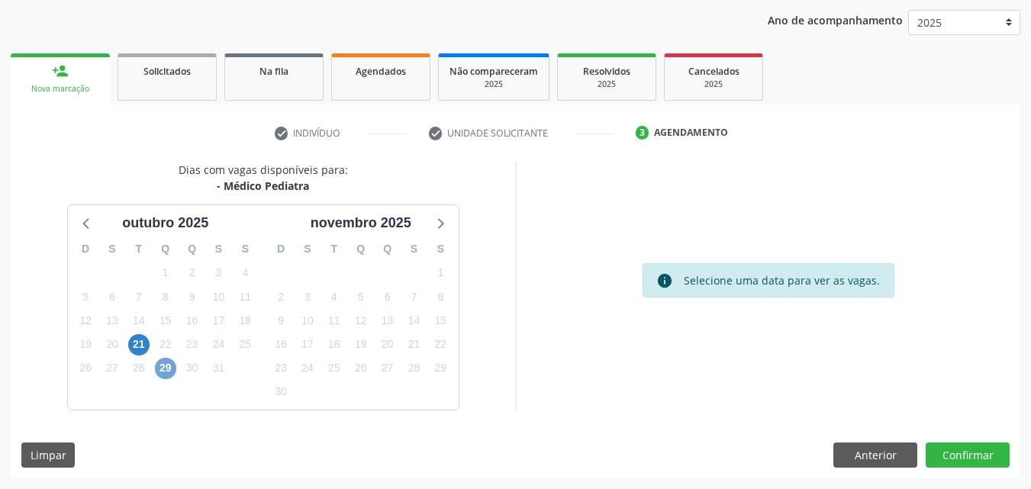
click at [167, 369] on span "29" at bounding box center [165, 368] width 21 height 21
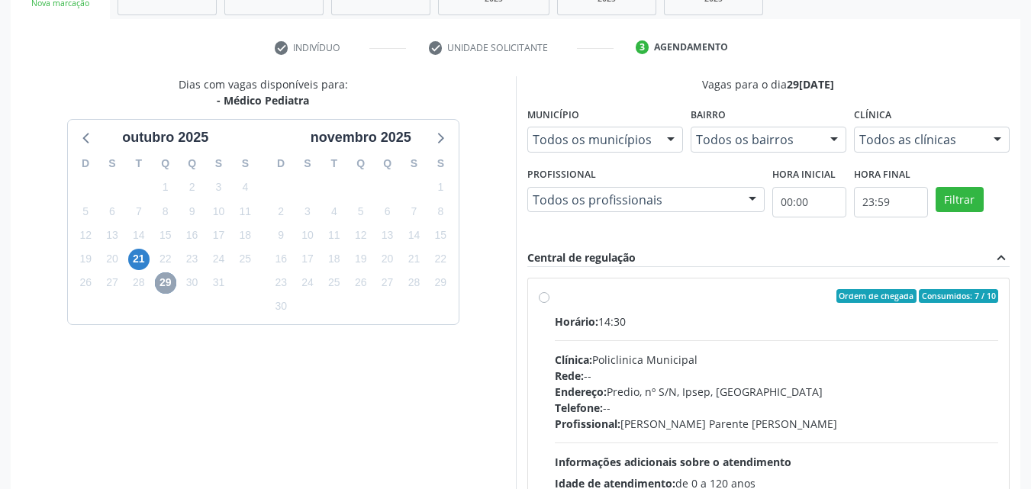
scroll to position [327, 0]
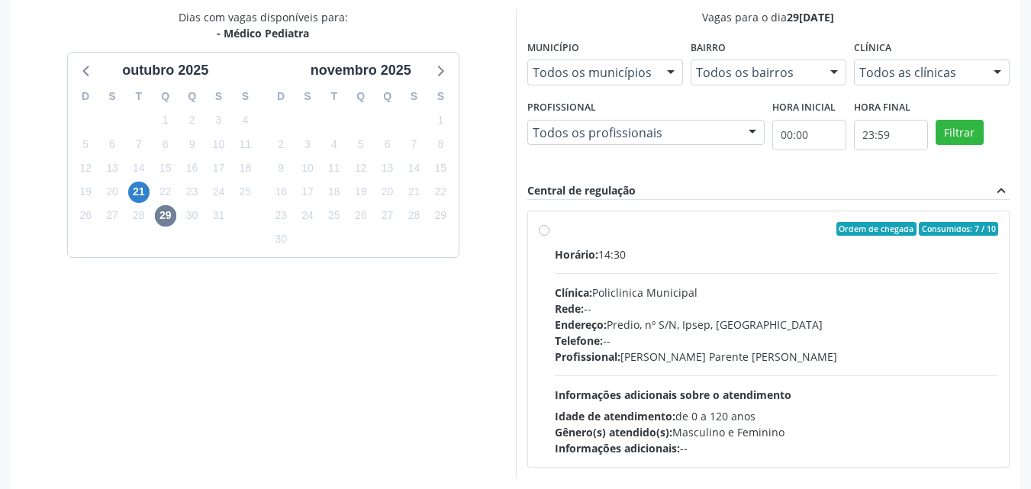
click at [555, 233] on label "Ordem de chegada Consumidos: 7 / 10 Horário: 14:30 Clínica: Policlinica Municip…" at bounding box center [777, 339] width 444 height 234
click at [549, 233] on input "Ordem de chegada Consumidos: 7 / 10 Horário: 14:30 Clínica: Policlinica Municip…" at bounding box center [544, 229] width 11 height 14
radio input "true"
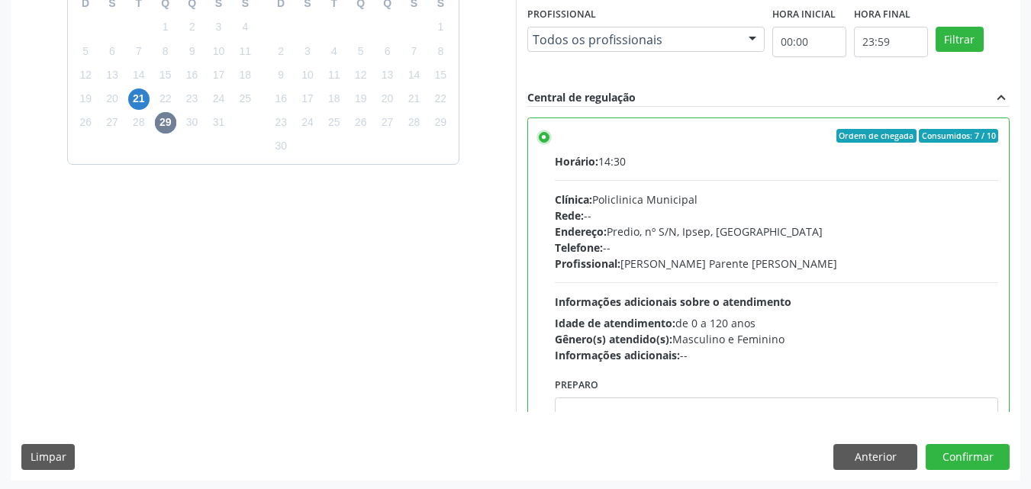
scroll to position [423, 0]
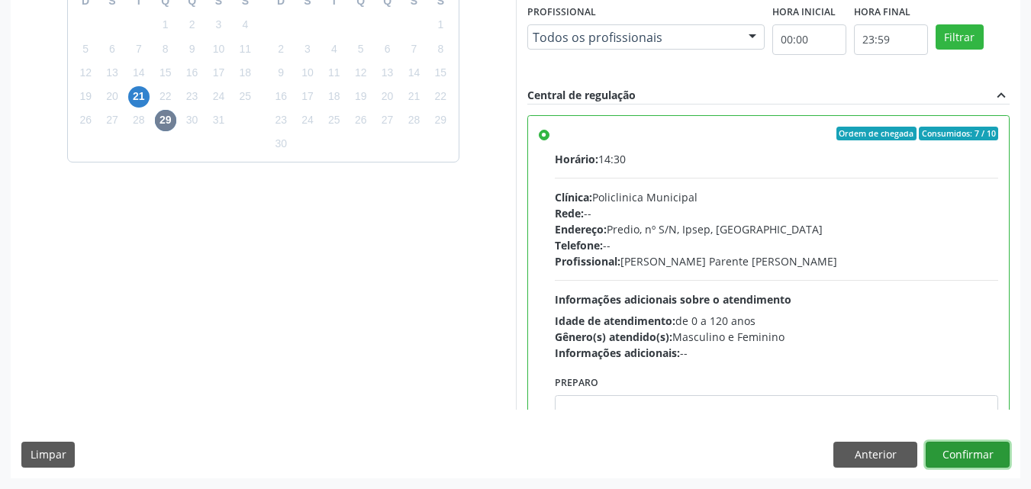
click at [991, 461] on button "Confirmar" at bounding box center [967, 455] width 84 height 26
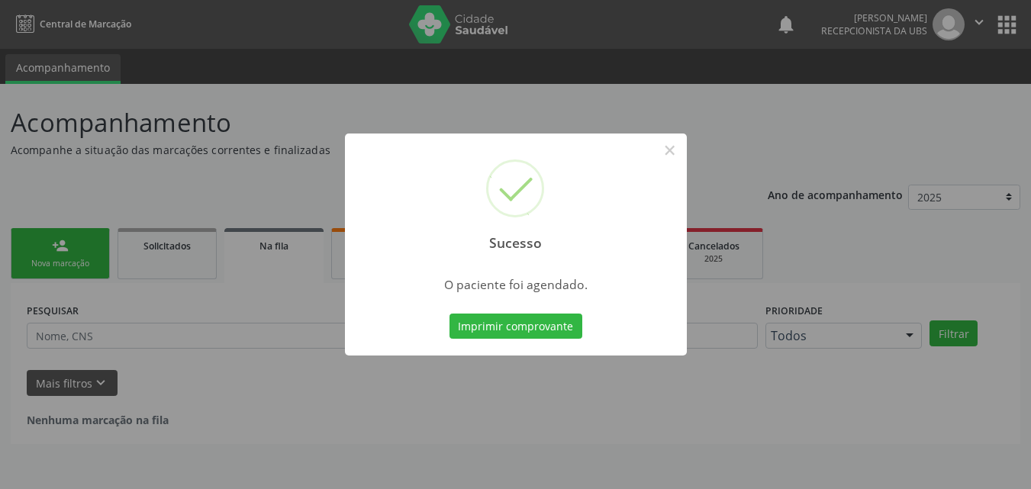
scroll to position [0, 0]
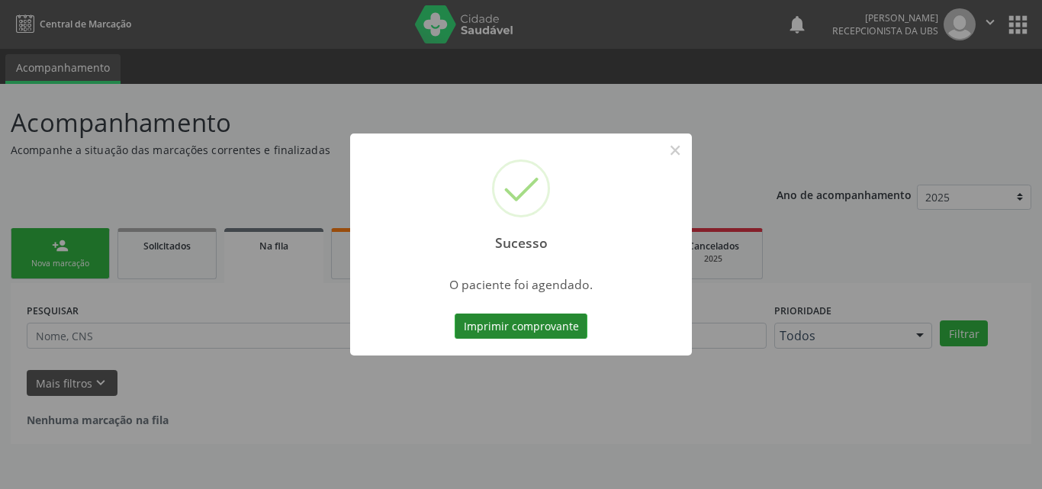
click at [488, 325] on button "Imprimir comprovante" at bounding box center [521, 327] width 133 height 26
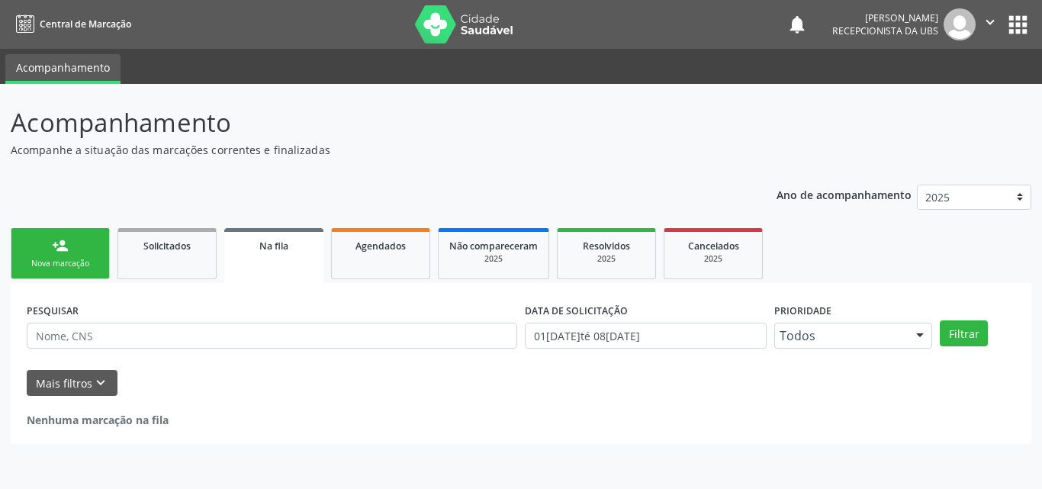
click at [79, 248] on link "person_add Nova marcação" at bounding box center [60, 253] width 99 height 51
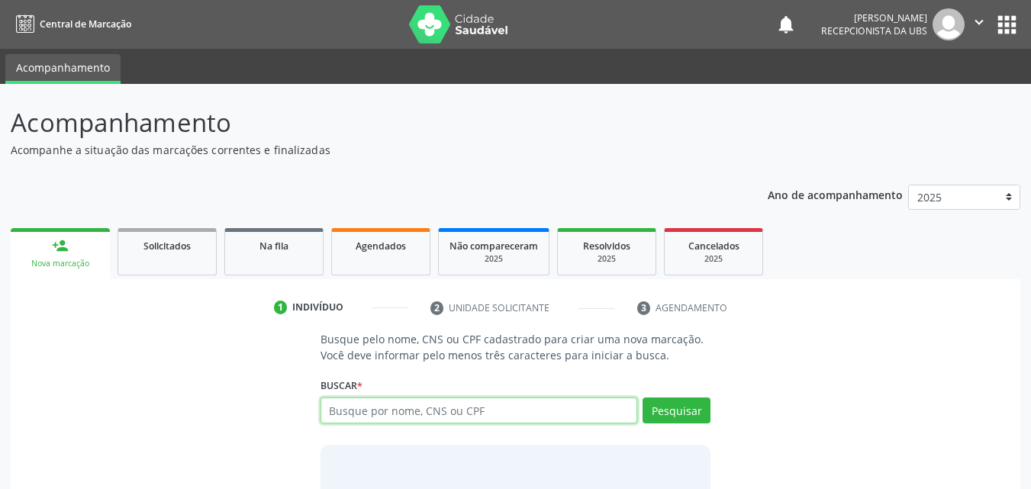
click at [372, 417] on input "text" at bounding box center [478, 410] width 317 height 26
type input "700105839401890"
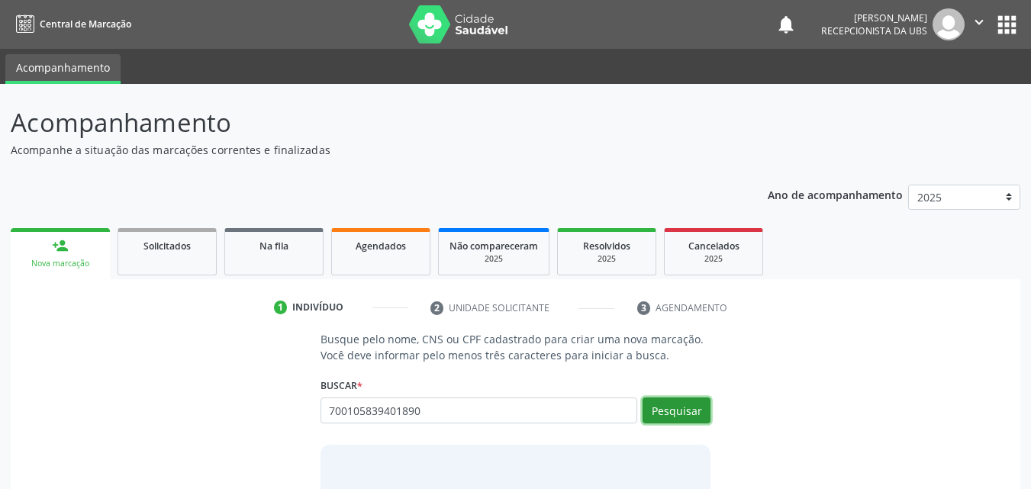
click at [658, 419] on button "Pesquisar" at bounding box center [676, 410] width 68 height 26
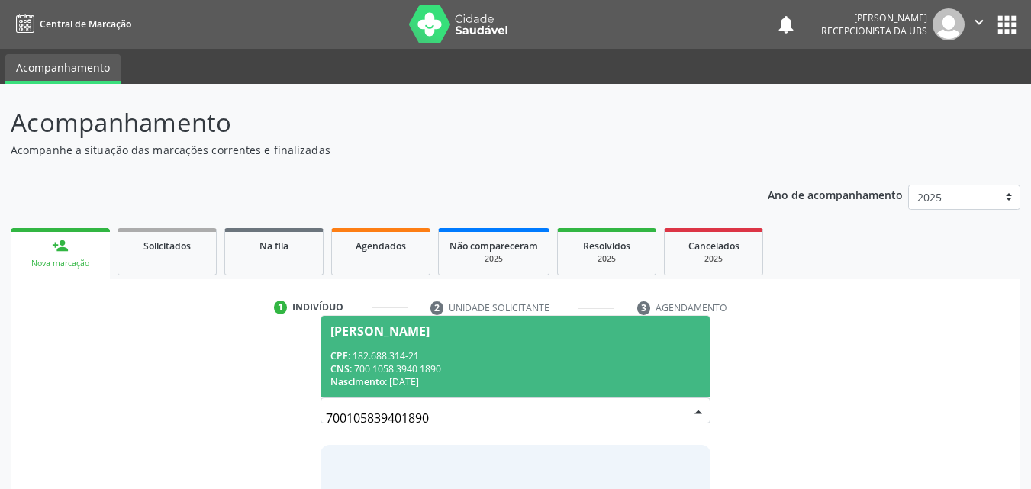
click at [430, 328] on div "[PERSON_NAME]" at bounding box center [379, 331] width 99 height 12
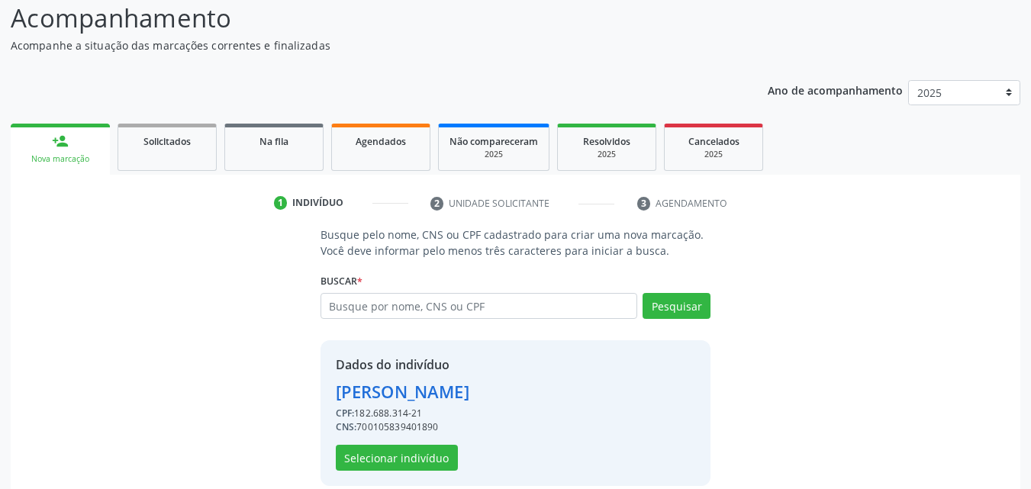
scroll to position [123, 0]
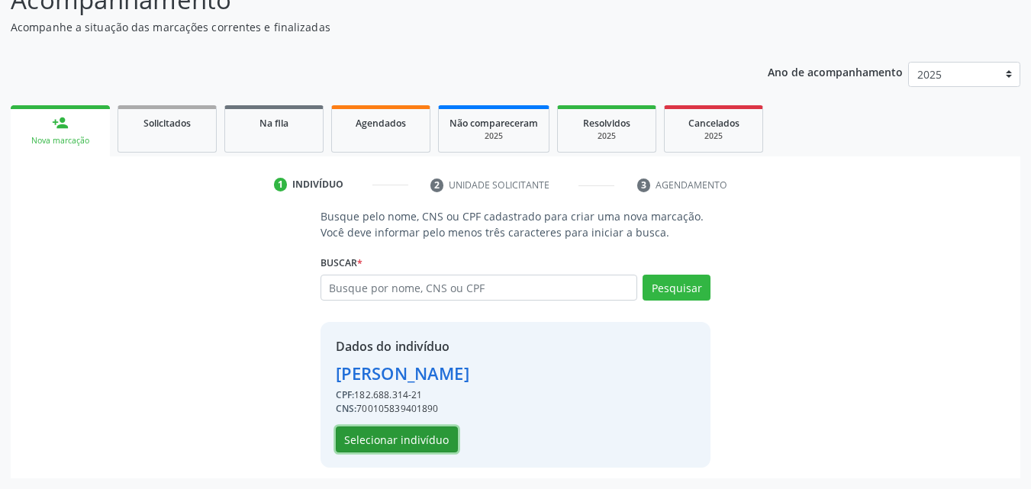
click at [439, 437] on button "Selecionar indivíduo" at bounding box center [397, 439] width 122 height 26
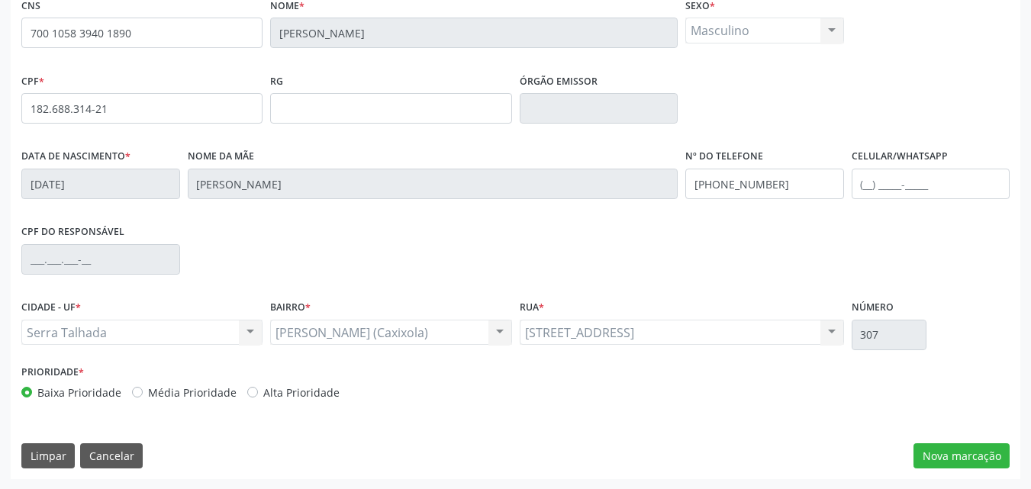
scroll to position [338, 0]
click at [933, 446] on button "Nova marcação" at bounding box center [961, 455] width 96 height 26
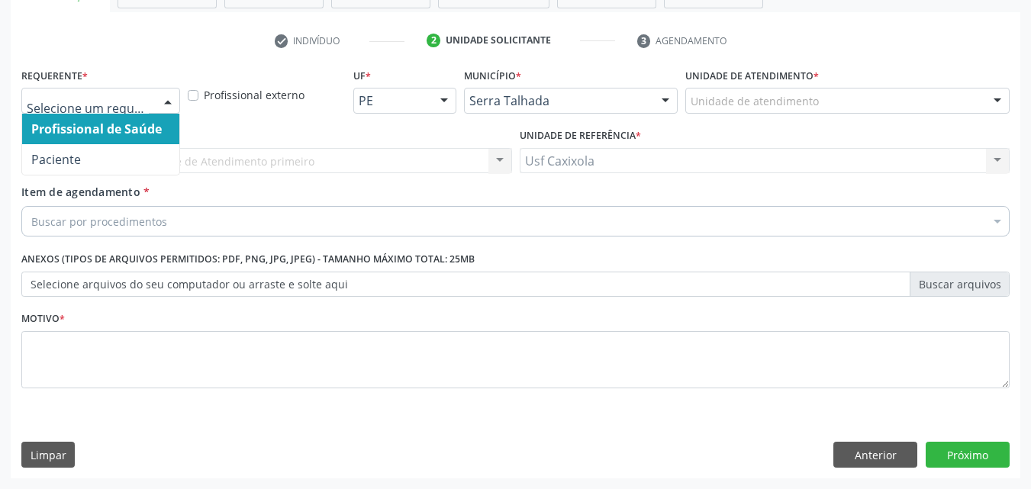
click at [156, 95] on div at bounding box center [167, 101] width 23 height 26
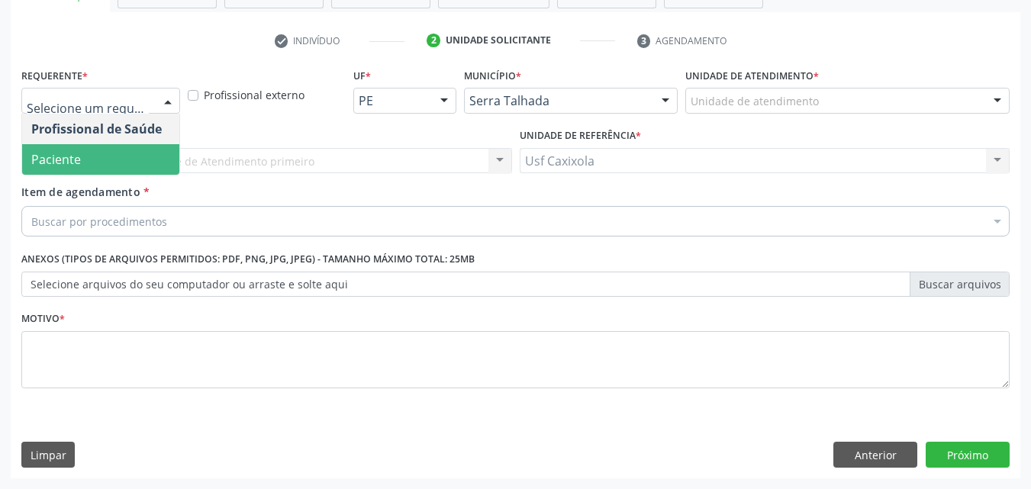
click at [150, 146] on span "Paciente" at bounding box center [100, 159] width 157 height 31
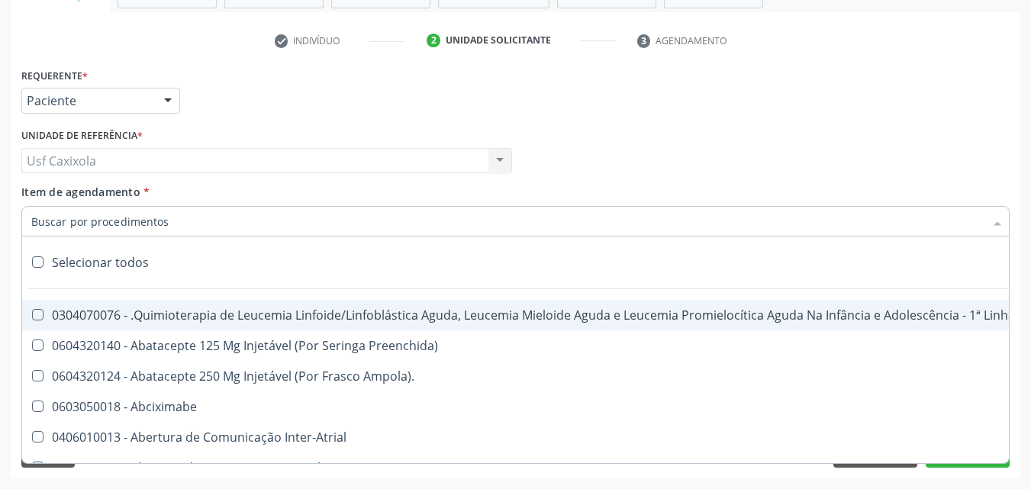
click at [272, 214] on div at bounding box center [515, 221] width 988 height 31
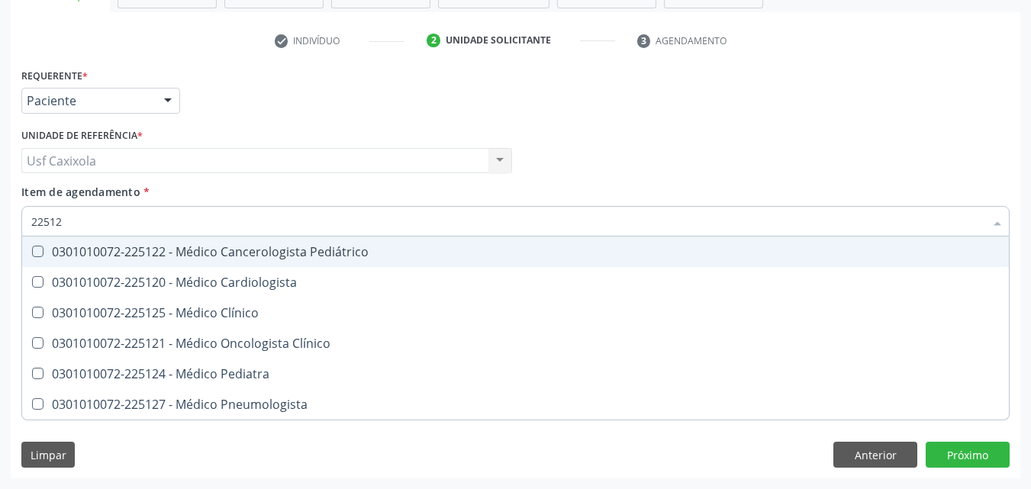
type input "225124"
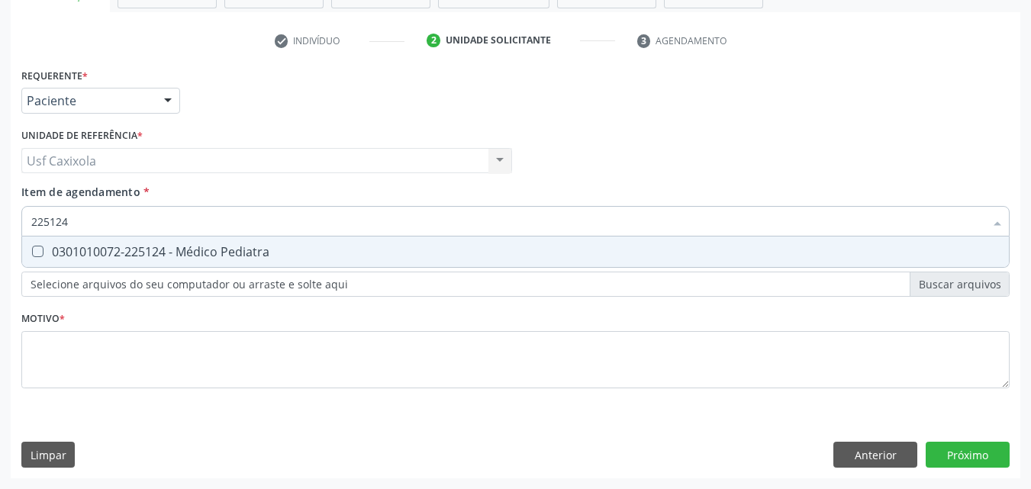
click at [242, 252] on div "0301010072-225124 - Médico Pediatra" at bounding box center [515, 252] width 968 height 12
checkbox Pediatra "true"
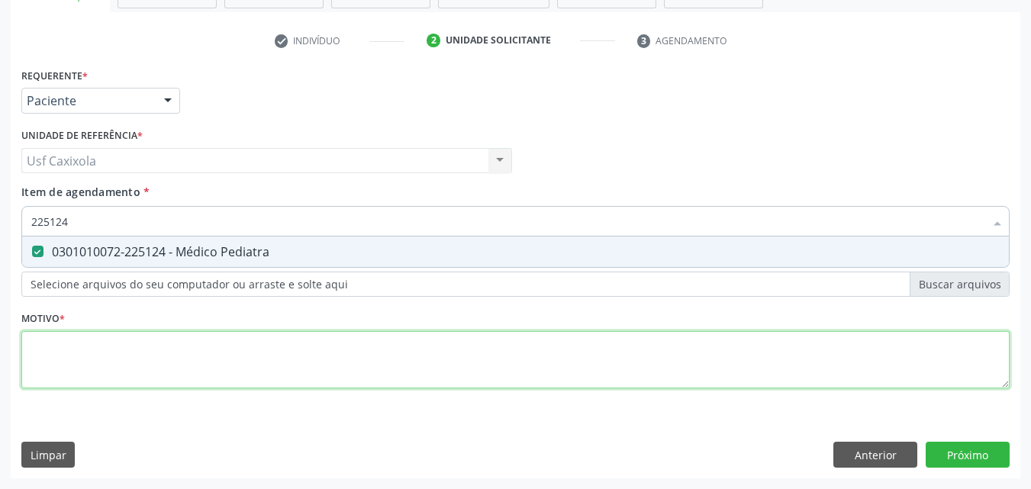
click at [249, 382] on div "Requerente * Paciente Profissional de Saúde Paciente Nenhum resultado encontrad…" at bounding box center [515, 237] width 988 height 346
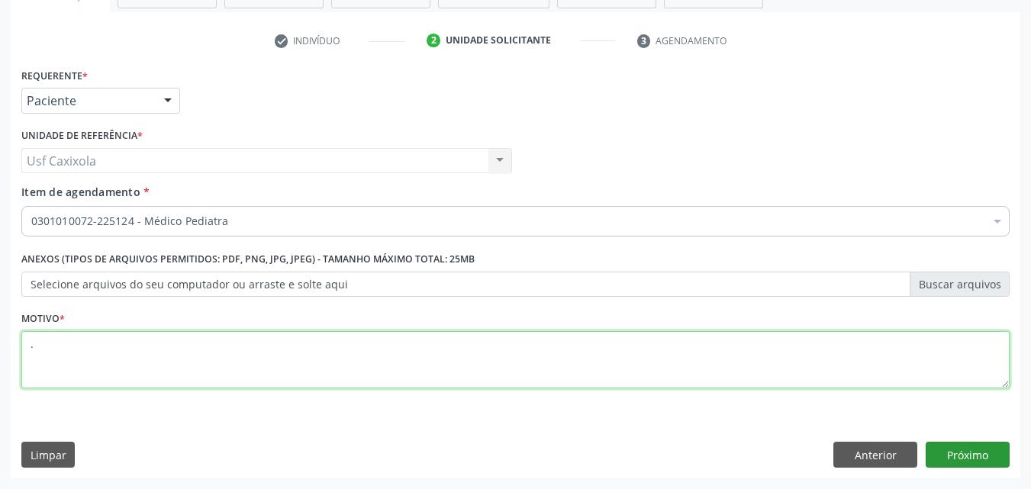
type textarea "."
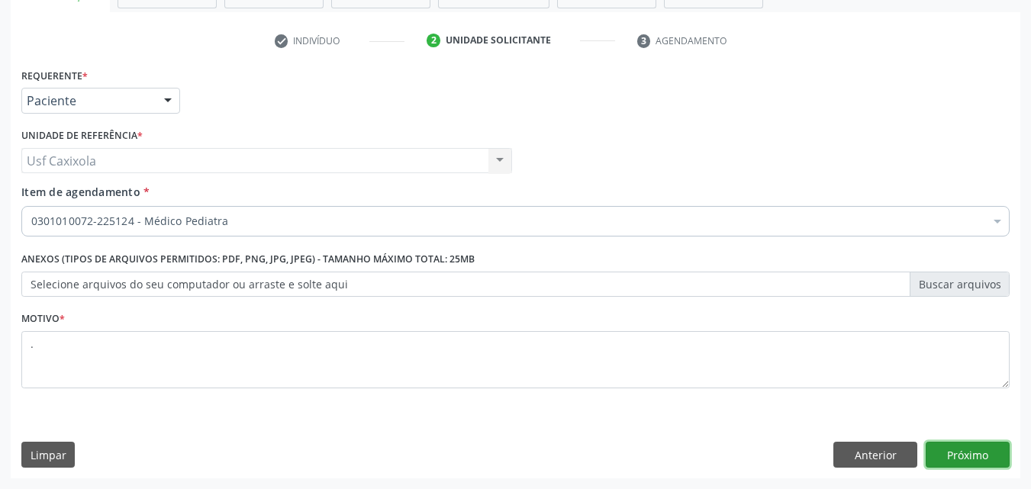
click at [990, 455] on button "Próximo" at bounding box center [967, 455] width 84 height 26
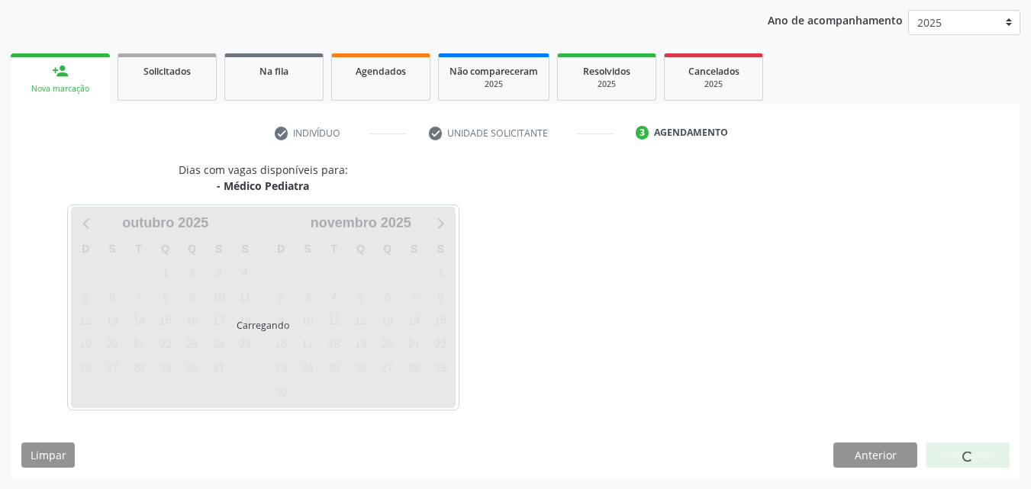
scroll to position [175, 0]
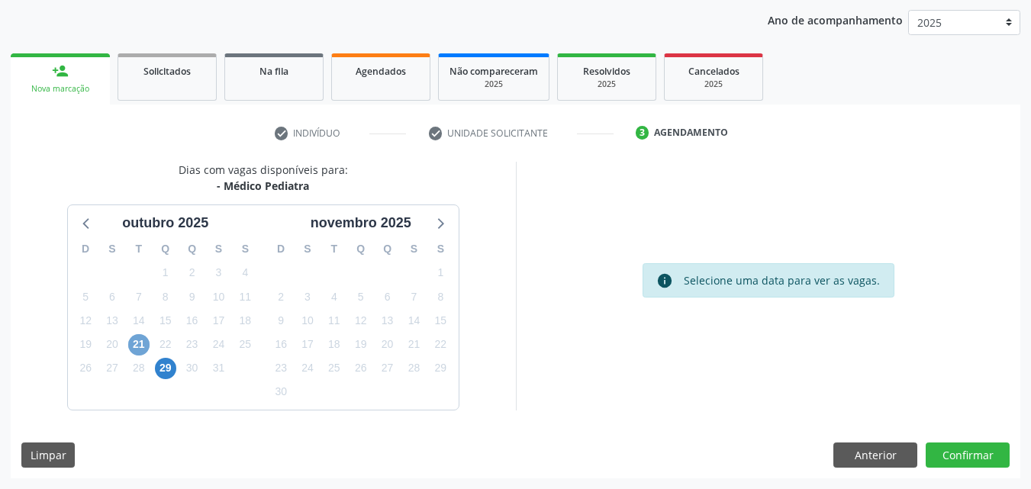
click at [145, 347] on span "21" at bounding box center [138, 344] width 21 height 21
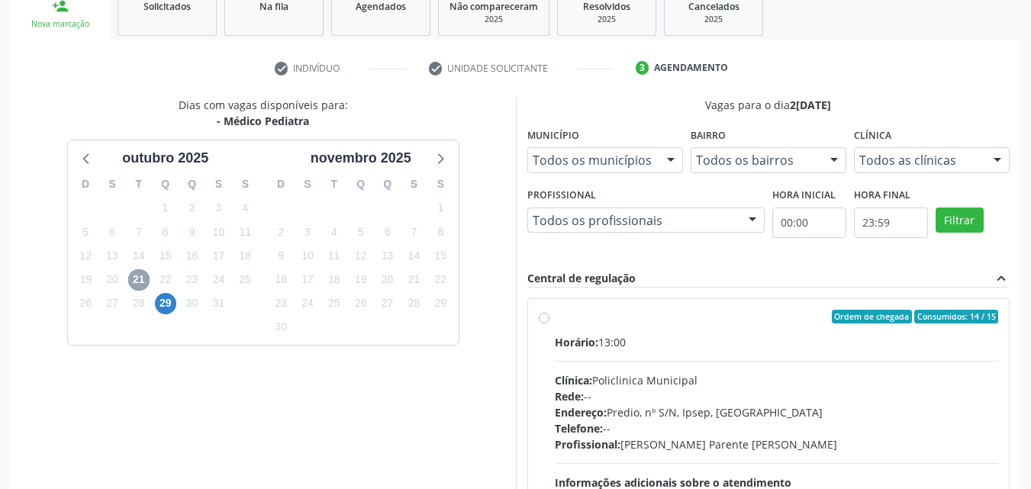
scroll to position [327, 0]
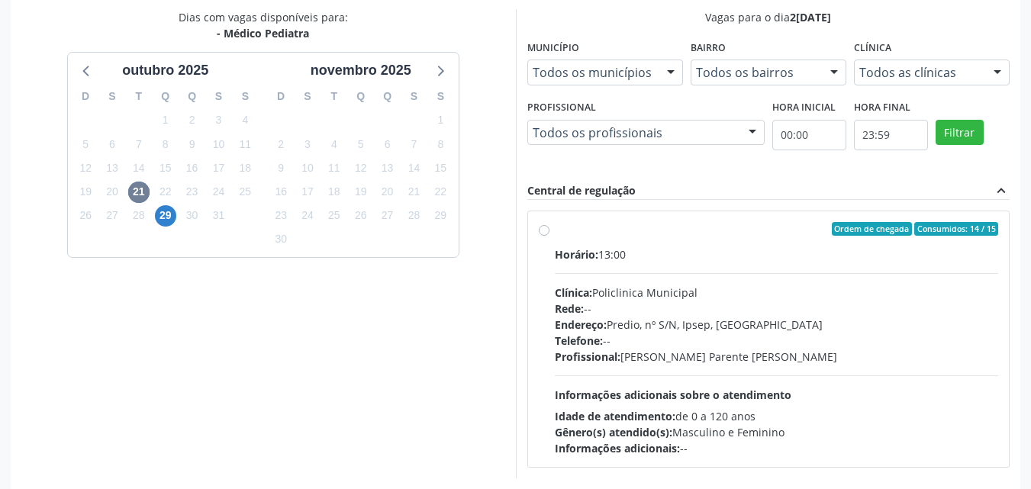
click at [555, 230] on label "Ordem de chegada Consumidos: 14 / 15 Horário: 13:00 Clínica: Policlinica Munici…" at bounding box center [777, 339] width 444 height 234
click at [546, 230] on input "Ordem de chegada Consumidos: 14 / 15 Horário: 13:00 Clínica: Policlinica Munici…" at bounding box center [544, 229] width 11 height 14
radio input "true"
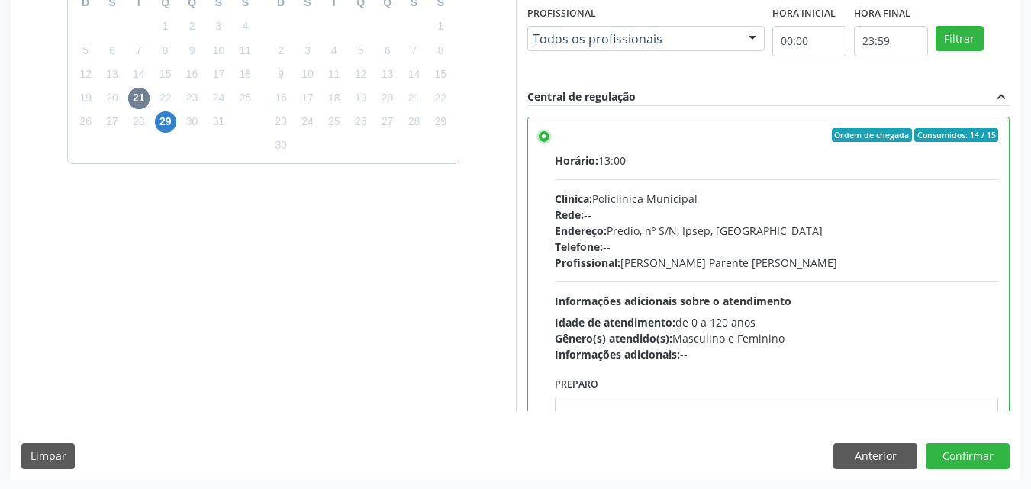
scroll to position [423, 0]
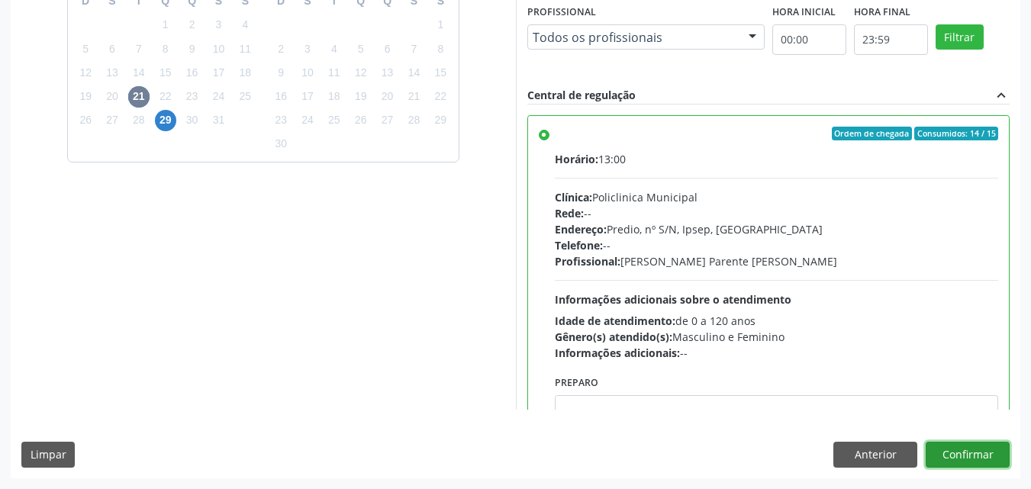
click at [979, 453] on button "Confirmar" at bounding box center [967, 455] width 84 height 26
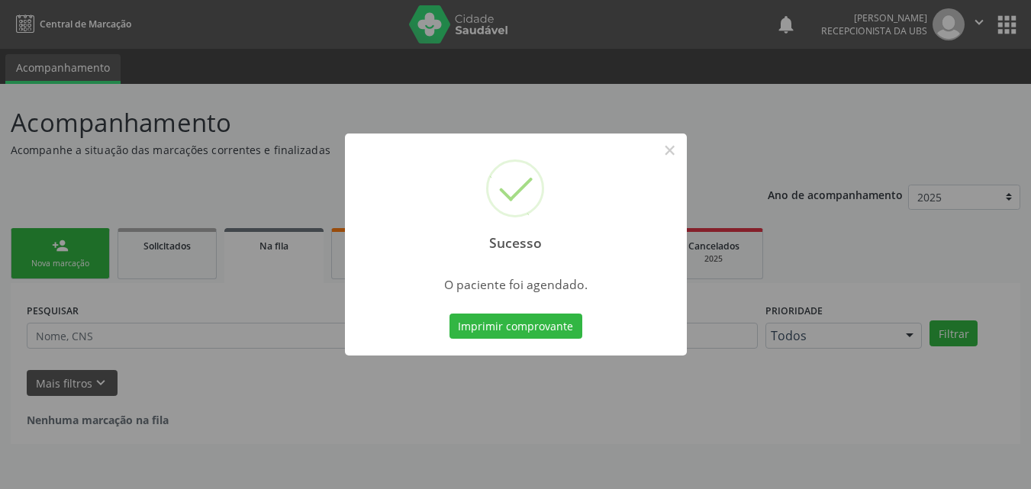
scroll to position [0, 0]
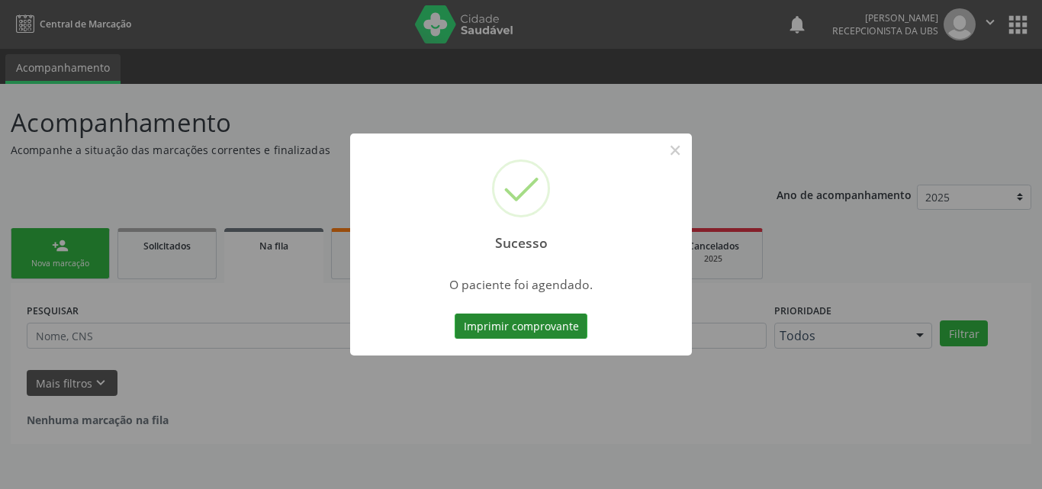
click at [555, 331] on button "Imprimir comprovante" at bounding box center [521, 327] width 133 height 26
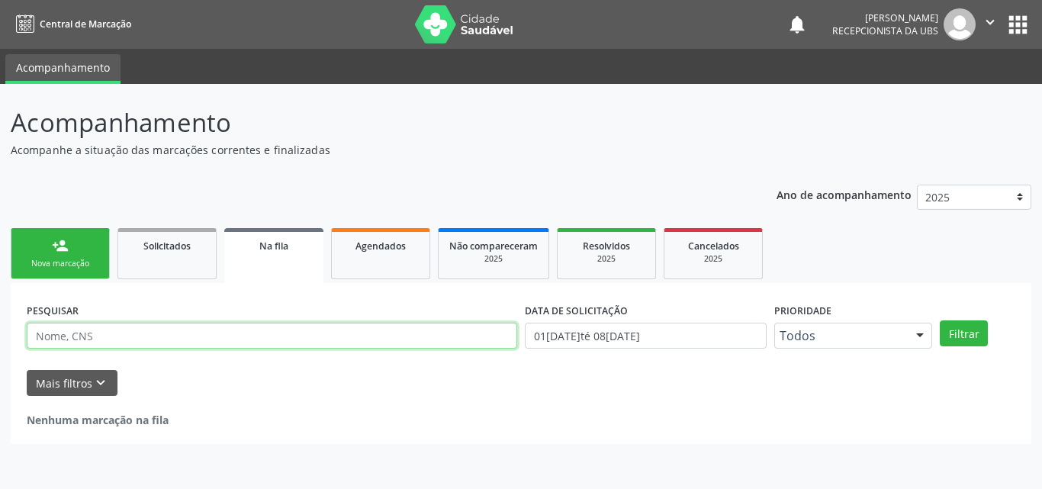
click at [111, 330] on input "text" at bounding box center [272, 336] width 491 height 26
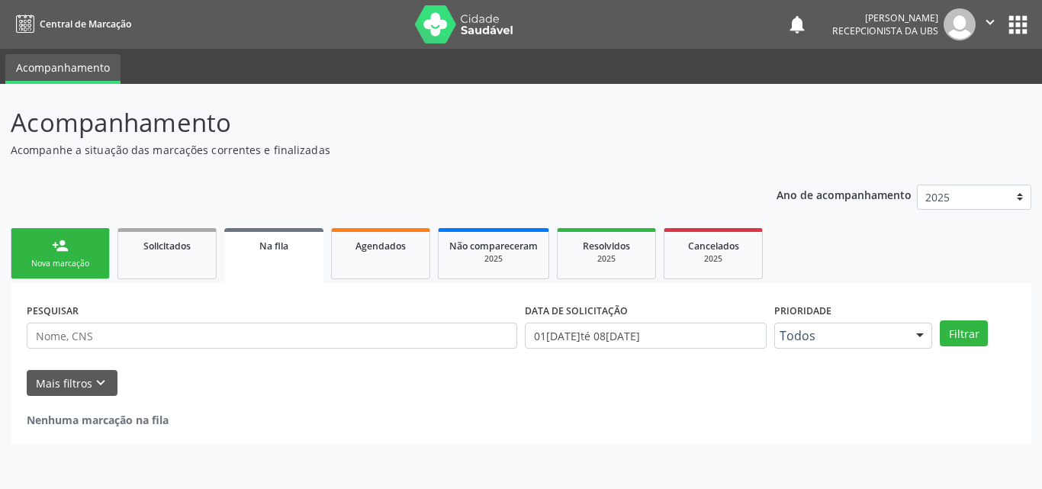
click at [65, 256] on link "person_add Nova marcação" at bounding box center [60, 253] width 99 height 51
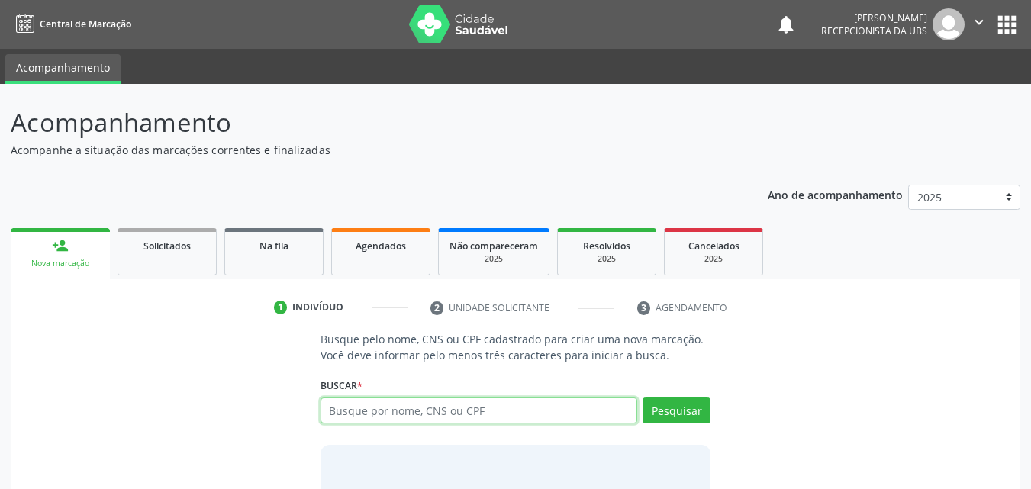
click at [384, 417] on input "text" at bounding box center [478, 410] width 317 height 26
type input "700600900964668"
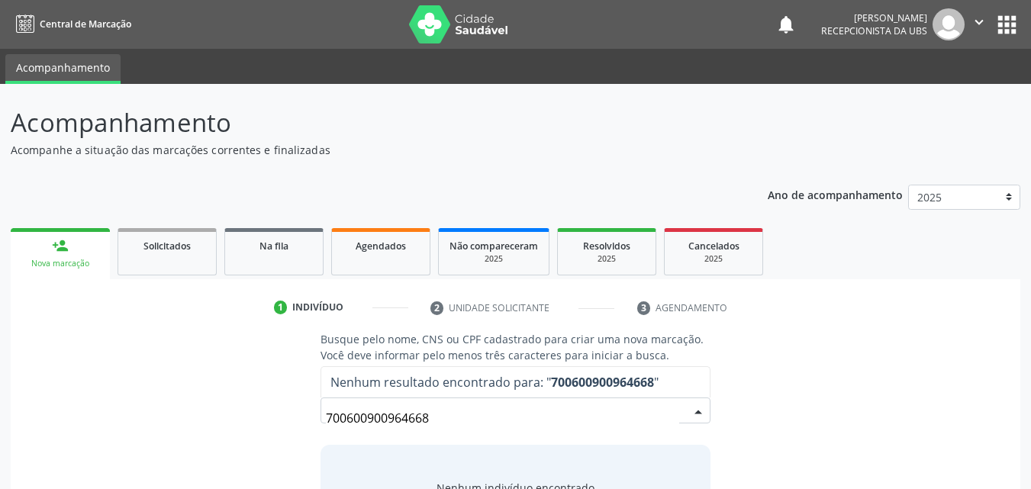
drag, startPoint x: 439, startPoint y: 422, endPoint x: 310, endPoint y: 434, distance: 130.3
click at [310, 434] on div "Busque pelo nome, CNS ou CPF cadastrado para criar uma nova marcação. Você deve…" at bounding box center [516, 448] width 412 height 235
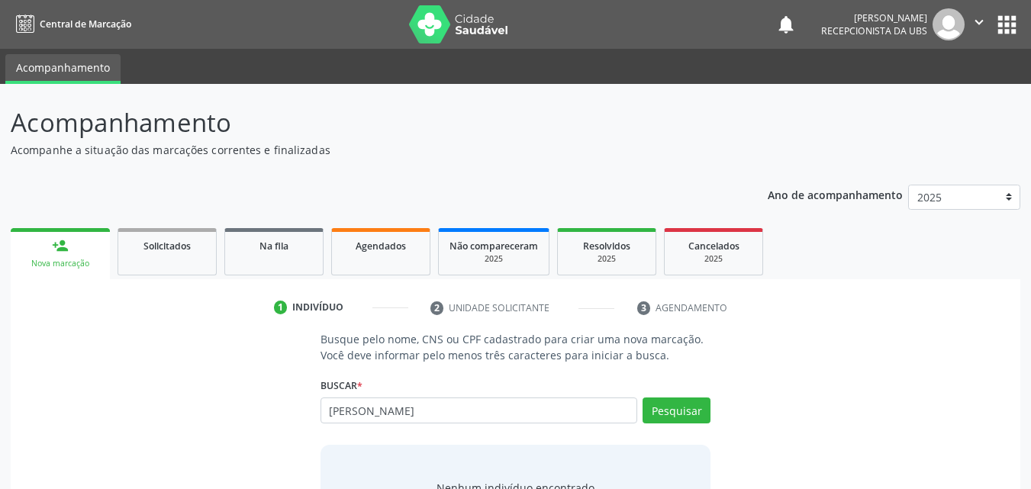
type input "[PERSON_NAME]"
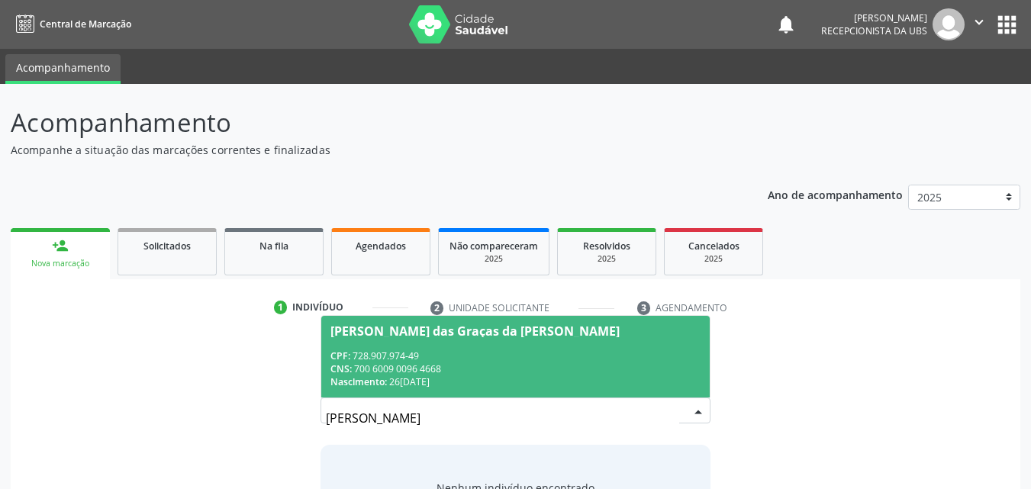
click at [438, 352] on div "CPF: 728.907.974-49" at bounding box center [515, 355] width 371 height 13
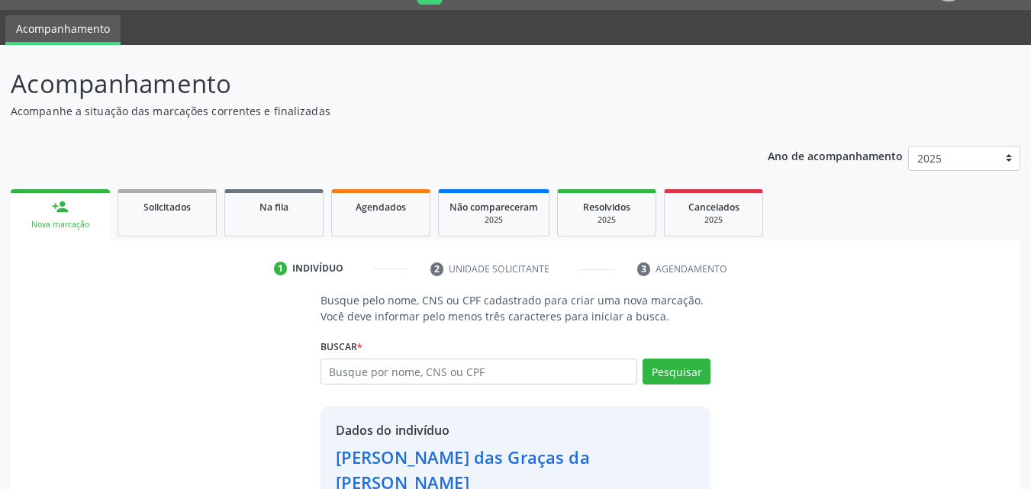
scroll to position [123, 0]
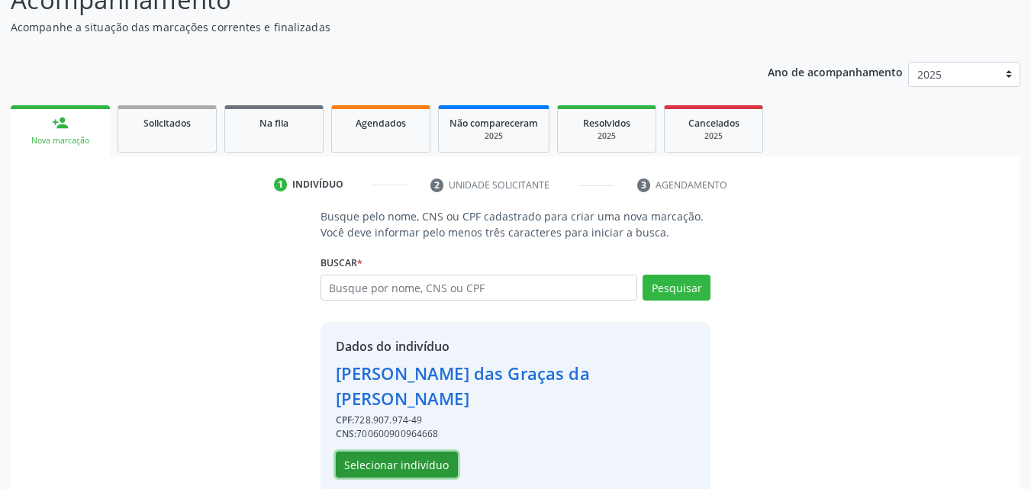
click at [419, 452] on button "Selecionar indivíduo" at bounding box center [397, 465] width 122 height 26
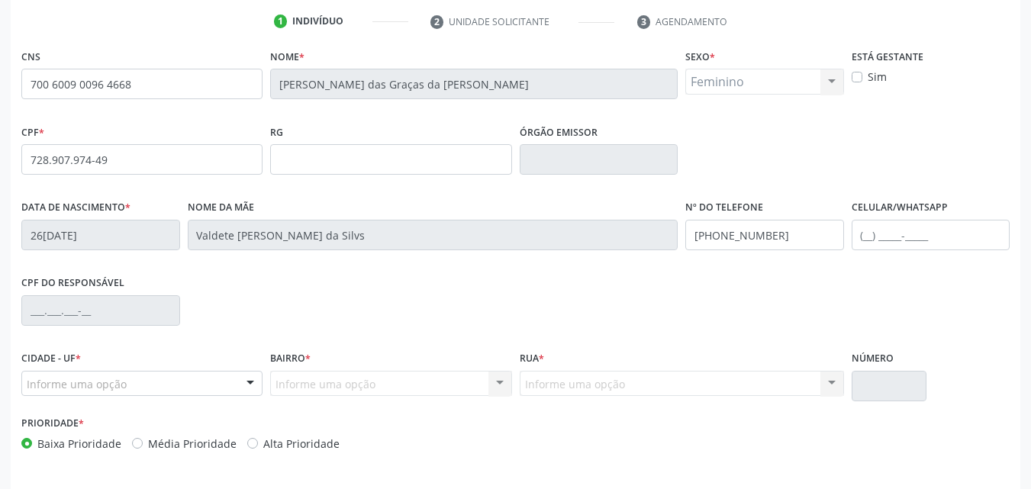
scroll to position [338, 0]
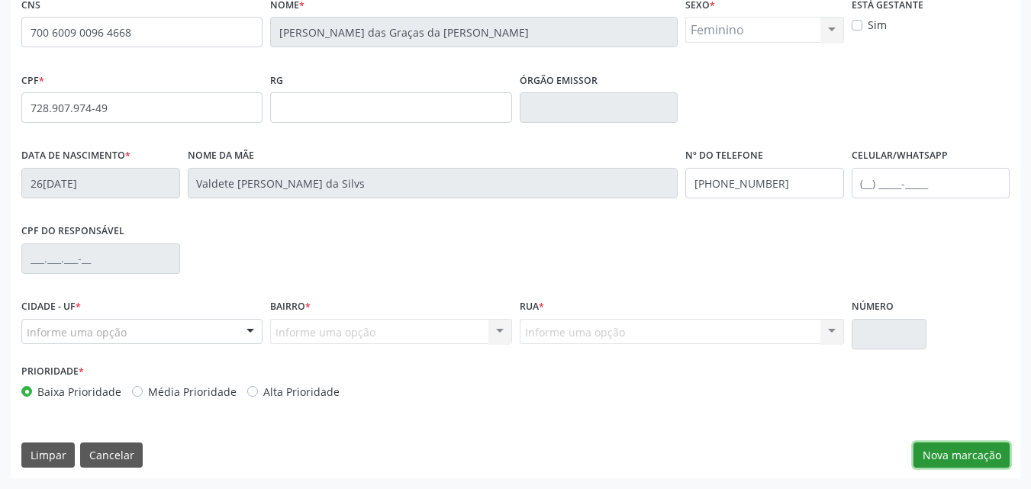
click at [941, 453] on button "Nova marcação" at bounding box center [961, 455] width 96 height 26
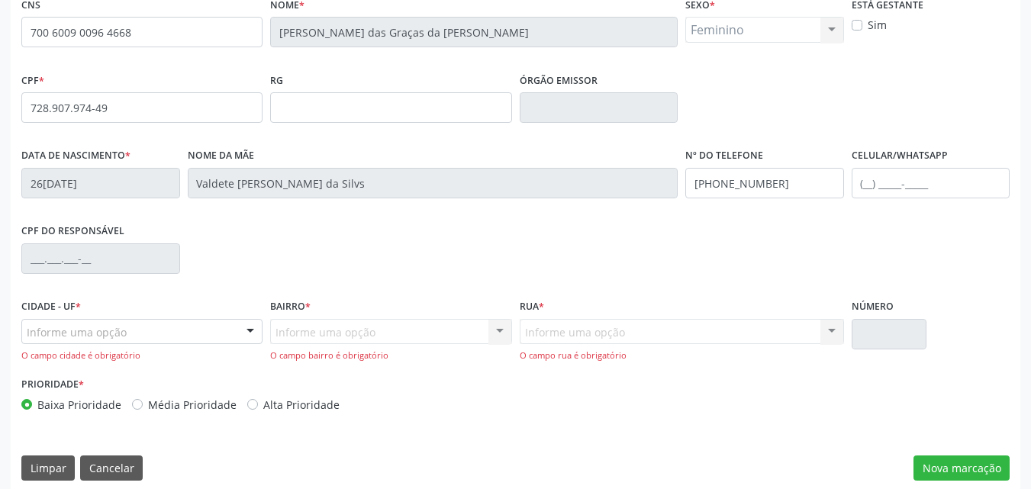
click at [233, 327] on div "Informe uma opção" at bounding box center [141, 332] width 241 height 26
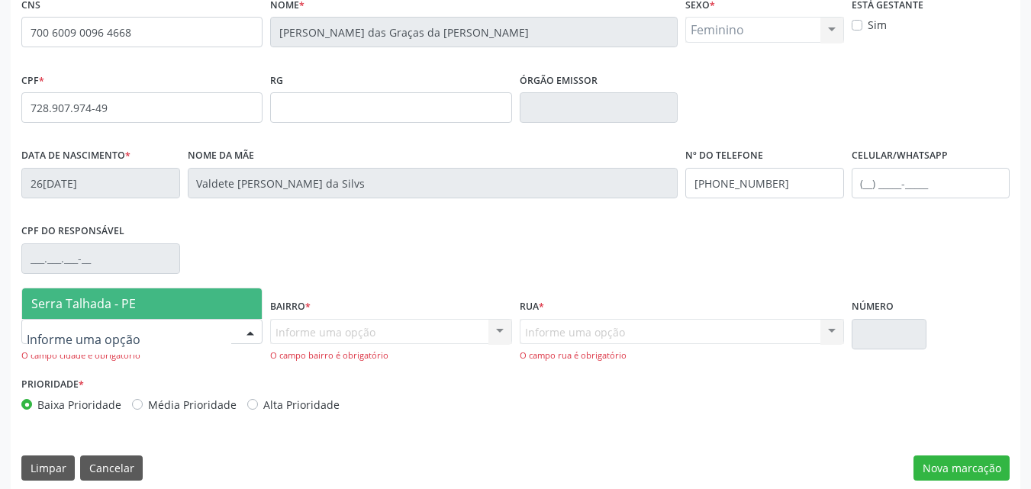
click at [229, 310] on span "Serra Talhada - PE" at bounding box center [142, 303] width 240 height 31
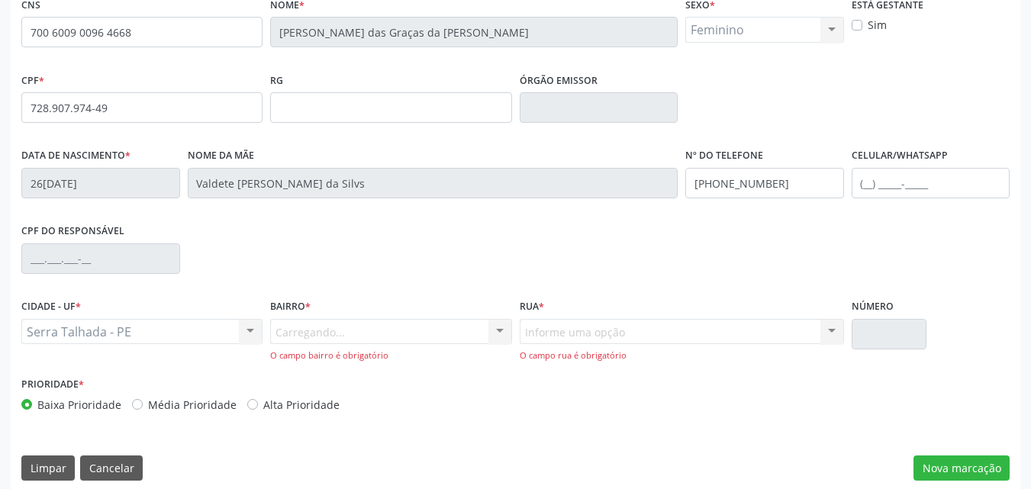
click at [367, 334] on div "Carregando... Nenhum resultado encontrado para: " " Nenhuma opção encontrada. D…" at bounding box center [390, 340] width 241 height 43
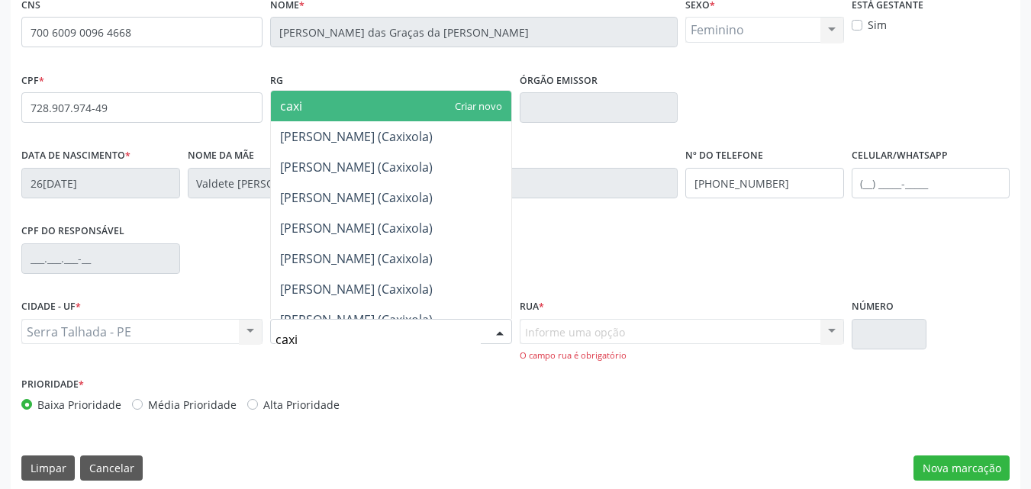
type input "caxix"
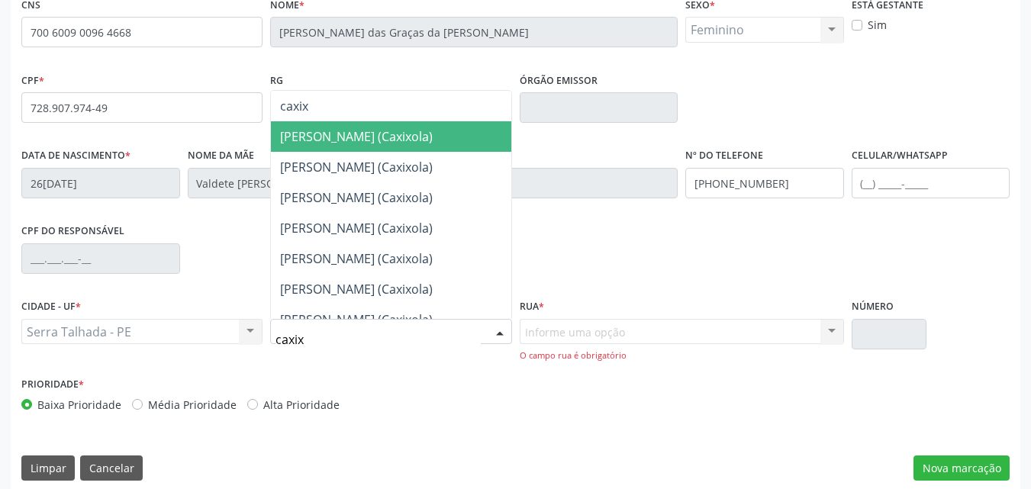
click at [368, 149] on span "[PERSON_NAME] (Caxixola)" at bounding box center [391, 136] width 240 height 31
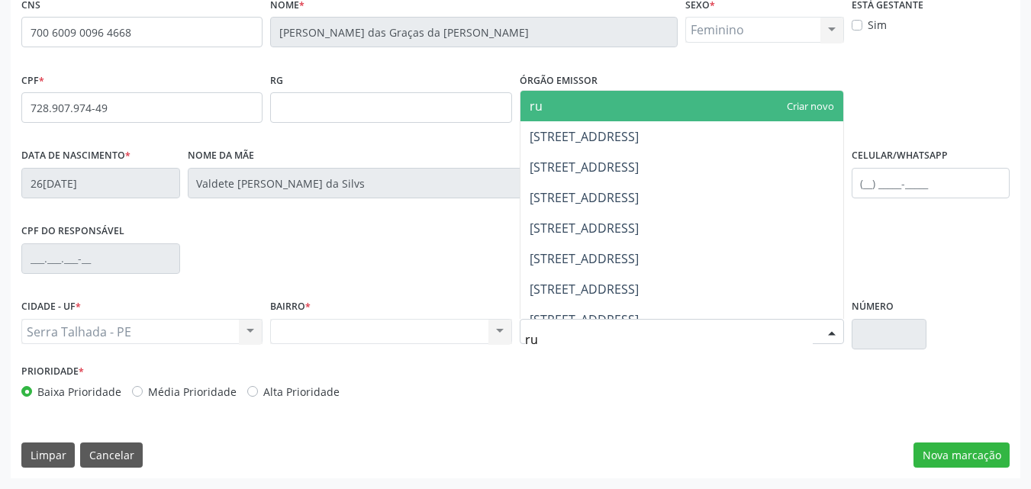
type input "r"
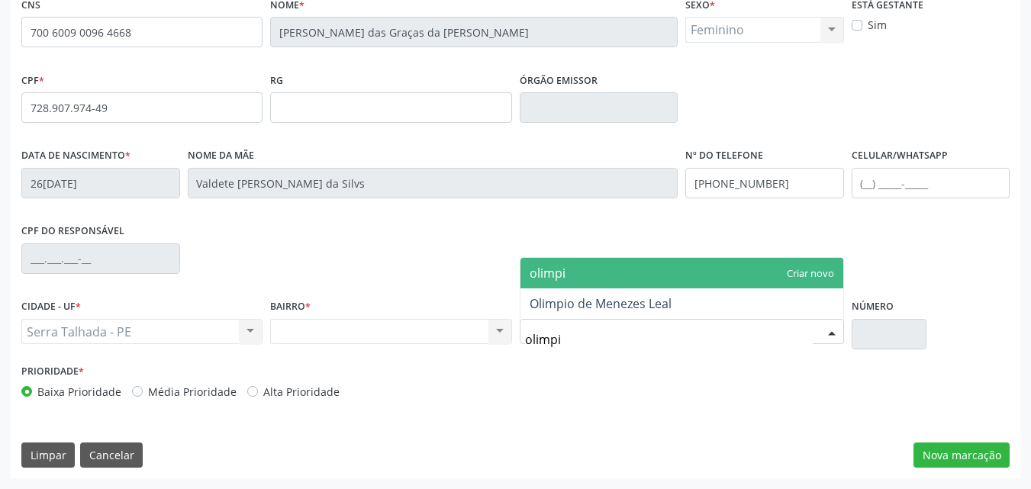
type input "olimpio"
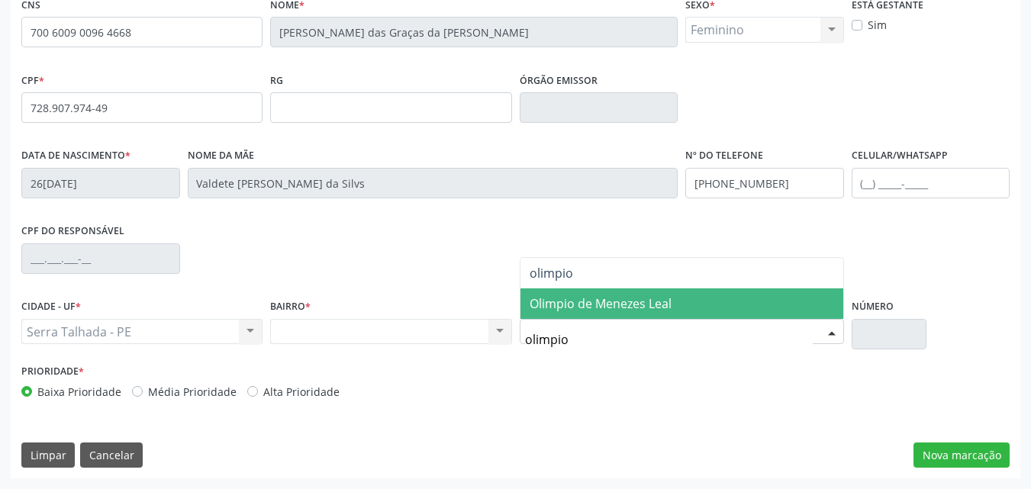
click at [585, 316] on span "Olimpio de Menezes Leal" at bounding box center [681, 303] width 323 height 31
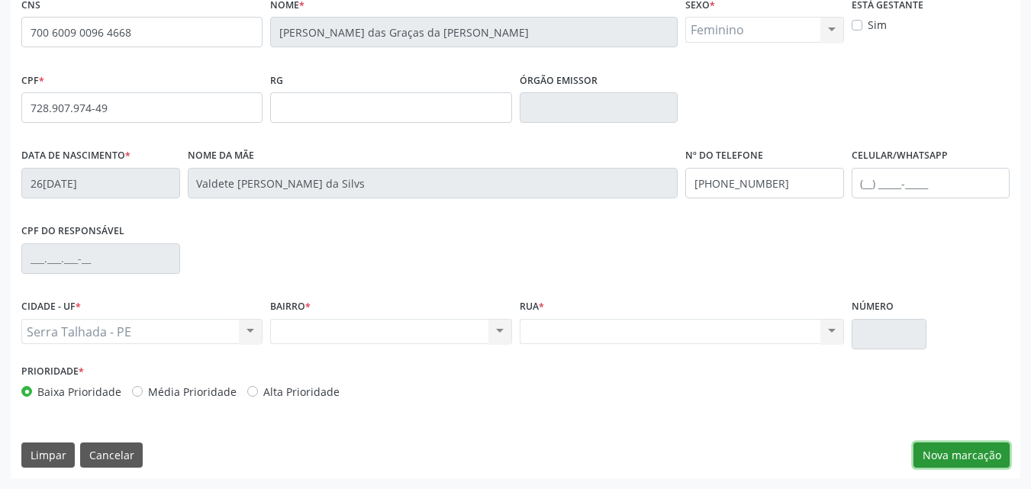
click at [983, 452] on button "Nova marcação" at bounding box center [961, 455] width 96 height 26
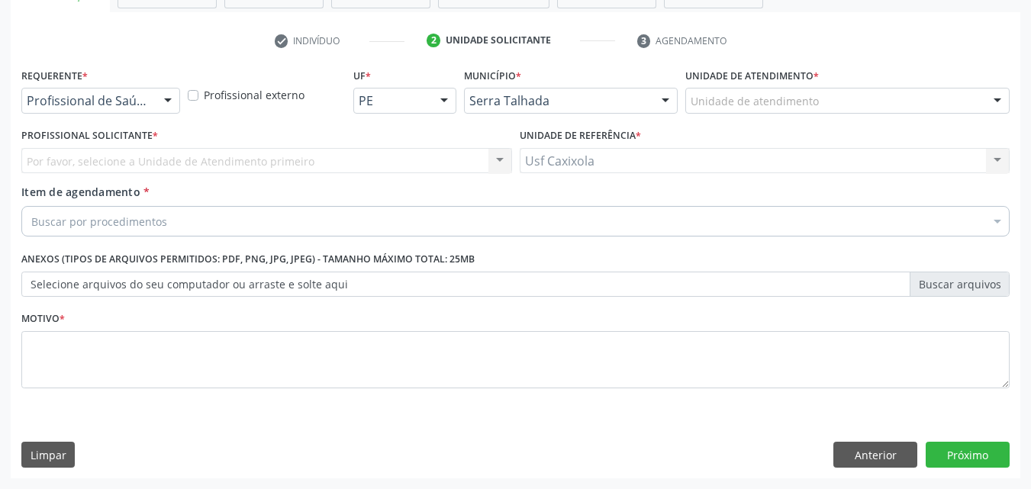
scroll to position [267, 0]
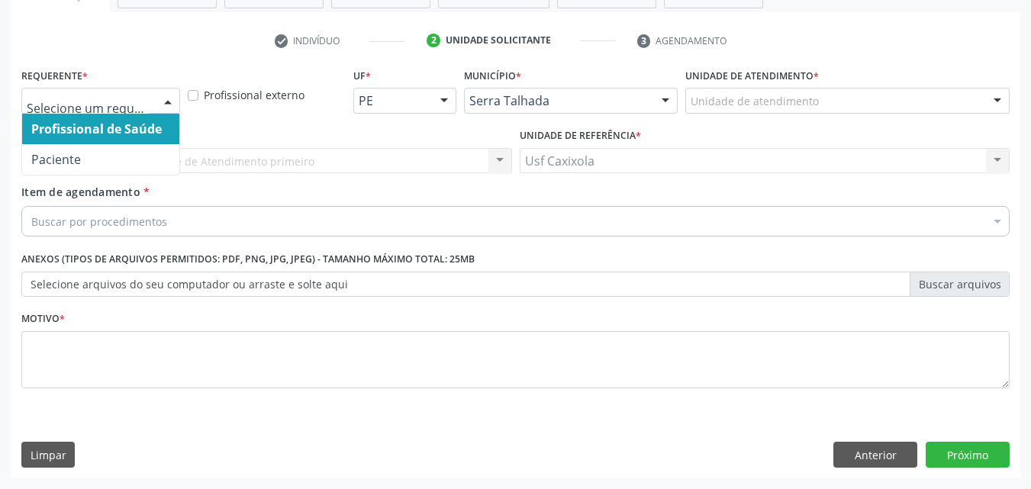
click at [159, 99] on div at bounding box center [167, 101] width 23 height 26
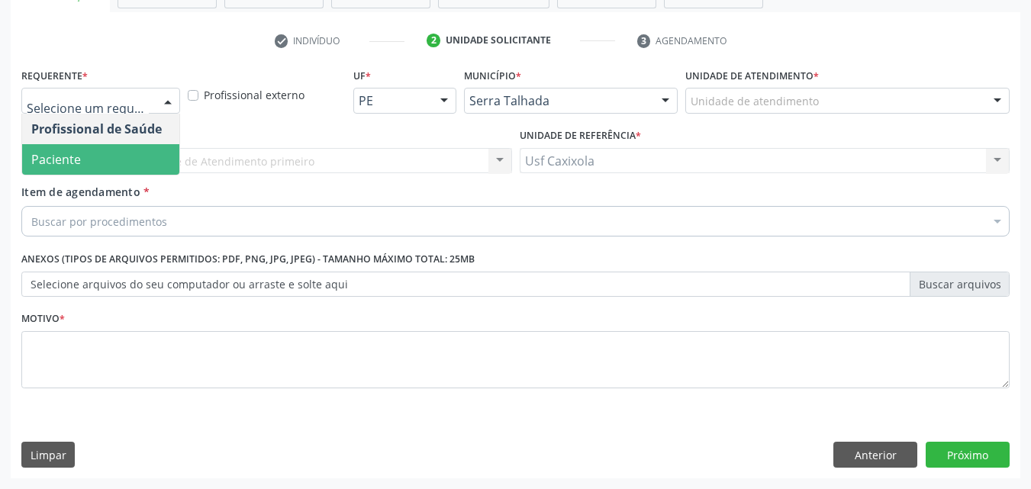
click at [156, 158] on span "Paciente" at bounding box center [100, 159] width 157 height 31
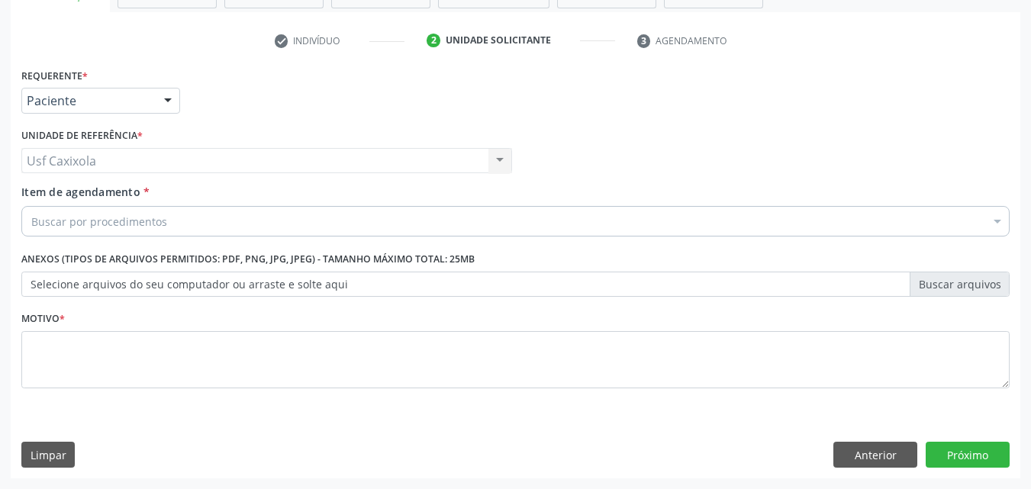
click at [215, 217] on div "Buscar por procedimentos" at bounding box center [515, 221] width 988 height 31
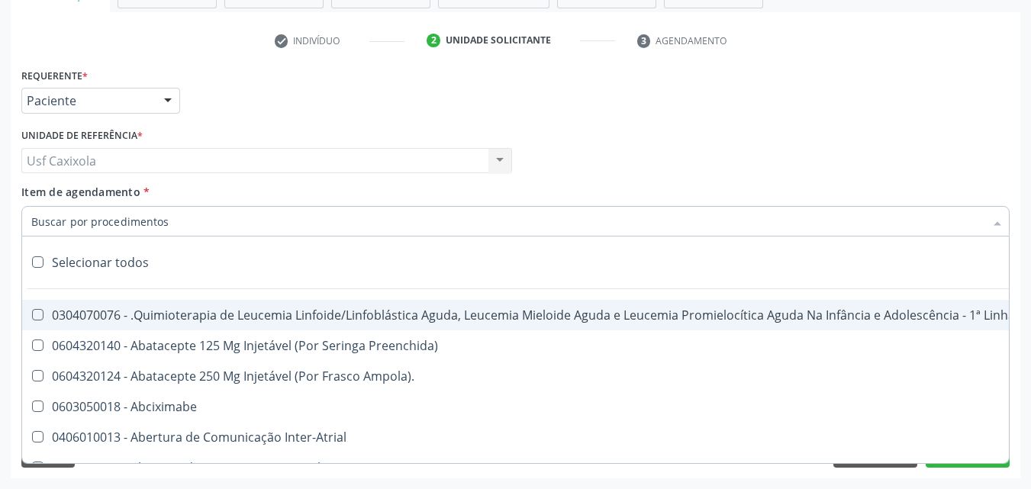
click at [209, 219] on input "Item de agendamento *" at bounding box center [507, 221] width 953 height 31
click at [217, 222] on input "Item de agendamento *" at bounding box center [507, 221] width 953 height 31
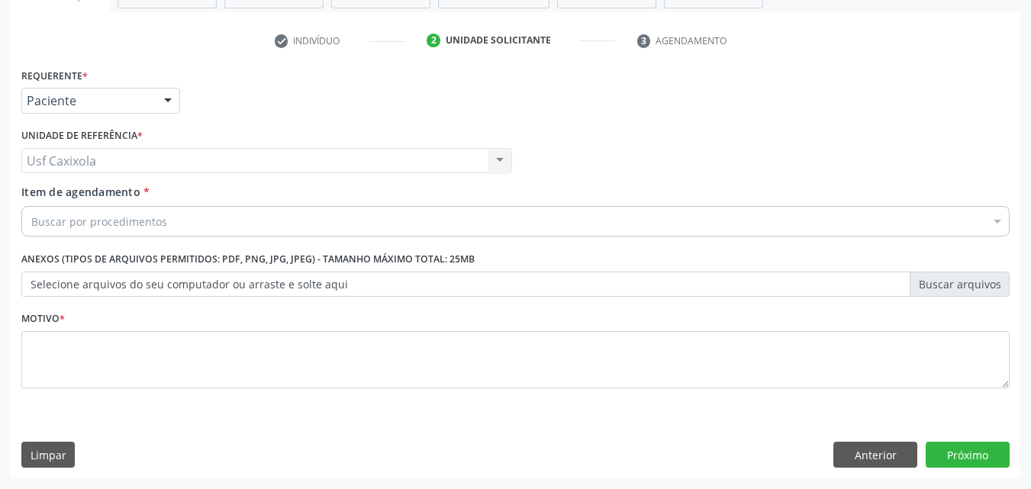
click at [265, 220] on div "Buscar por procedimentos" at bounding box center [515, 221] width 988 height 31
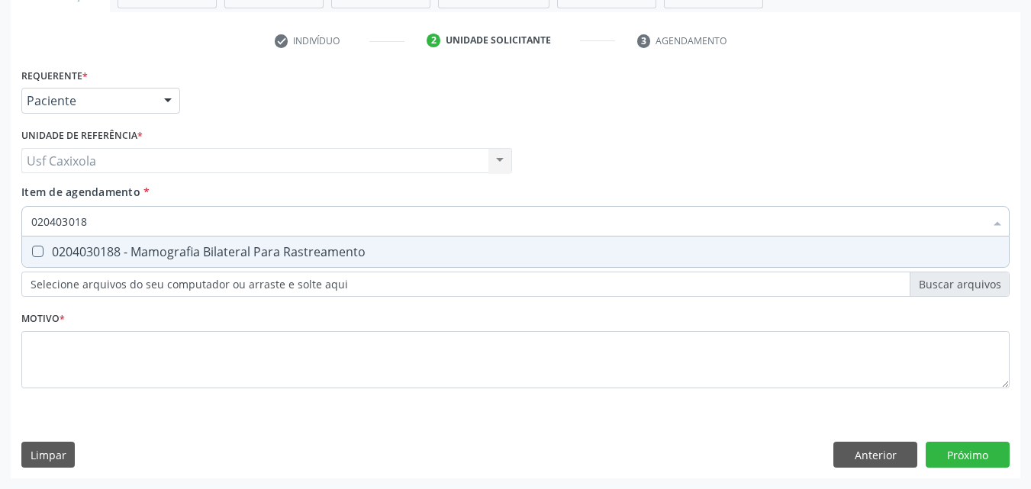
type input "0204030188"
click at [267, 253] on div "0204030188 - Mamografia Bilateral Para Rastreamento" at bounding box center [515, 252] width 968 height 12
checkbox Rastreamento "true"
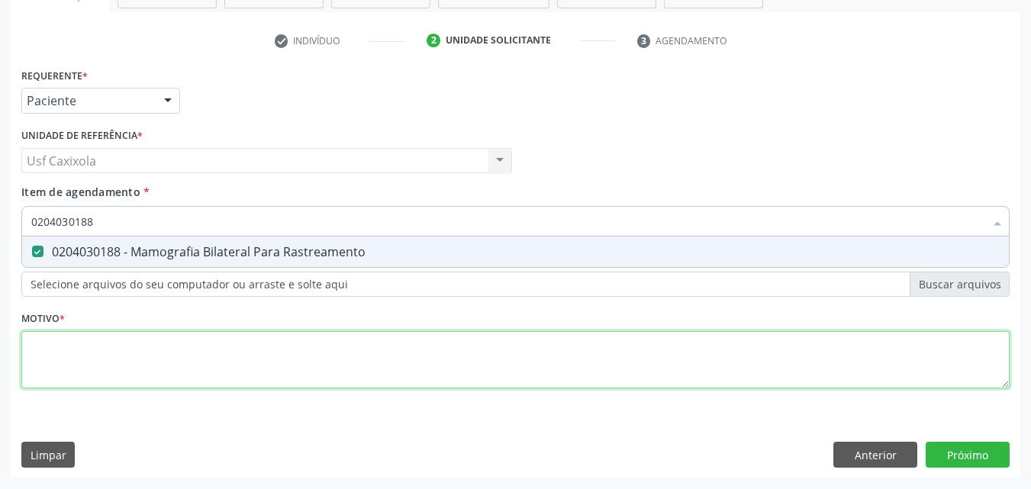
click at [328, 357] on div "Requerente * Paciente Profissional de Saúde Paciente Nenhum resultado encontrad…" at bounding box center [515, 237] width 988 height 346
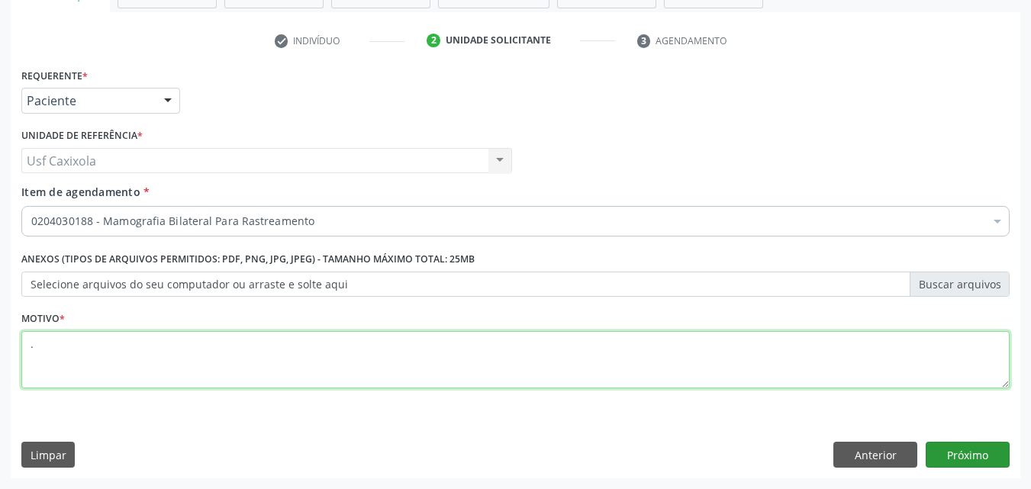
type textarea "."
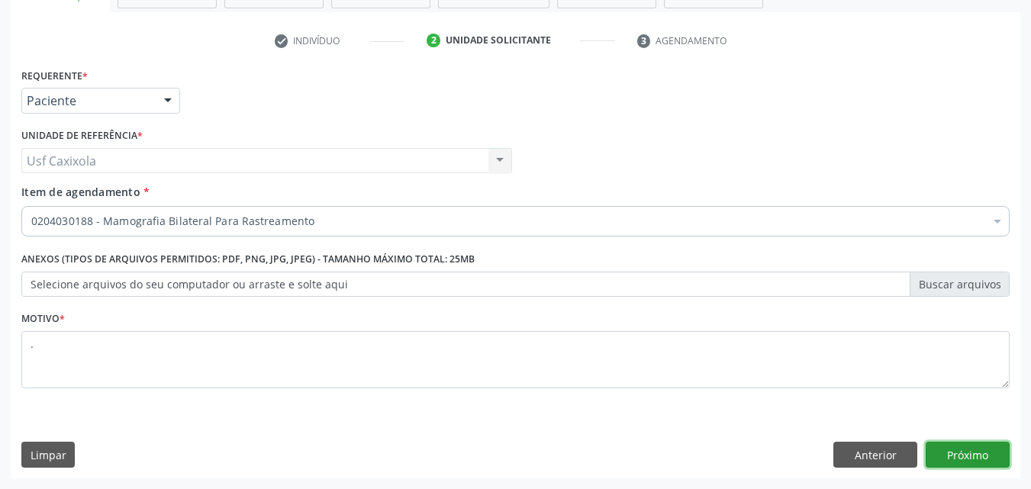
click at [978, 454] on button "Próximo" at bounding box center [967, 455] width 84 height 26
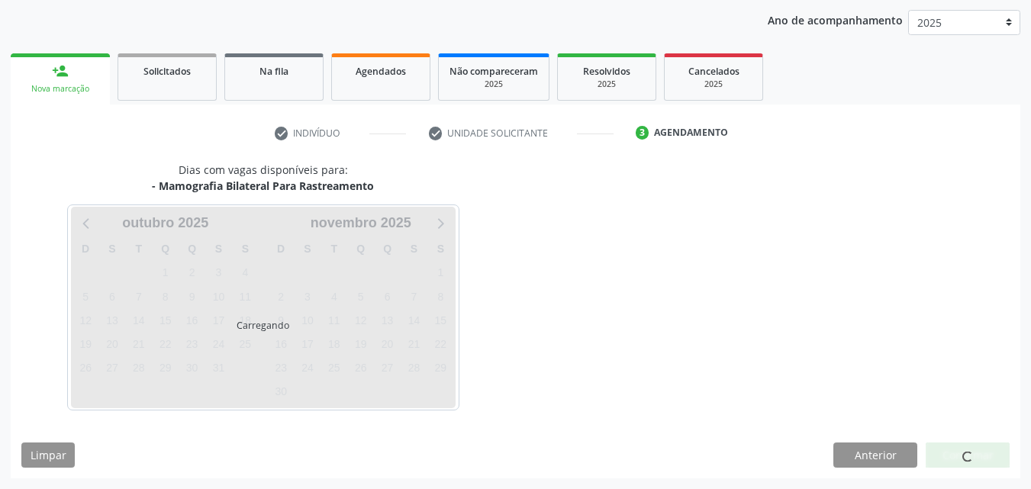
scroll to position [175, 0]
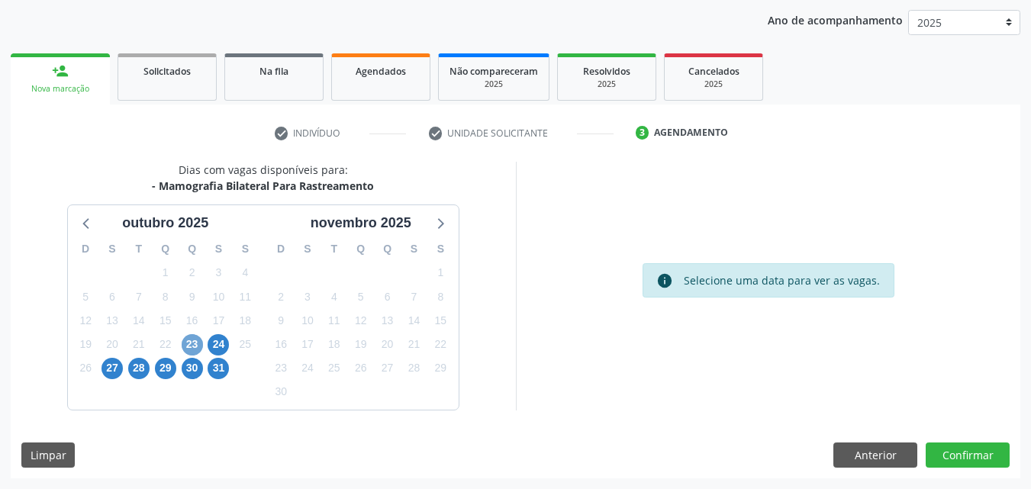
click at [192, 350] on span "23" at bounding box center [192, 344] width 21 height 21
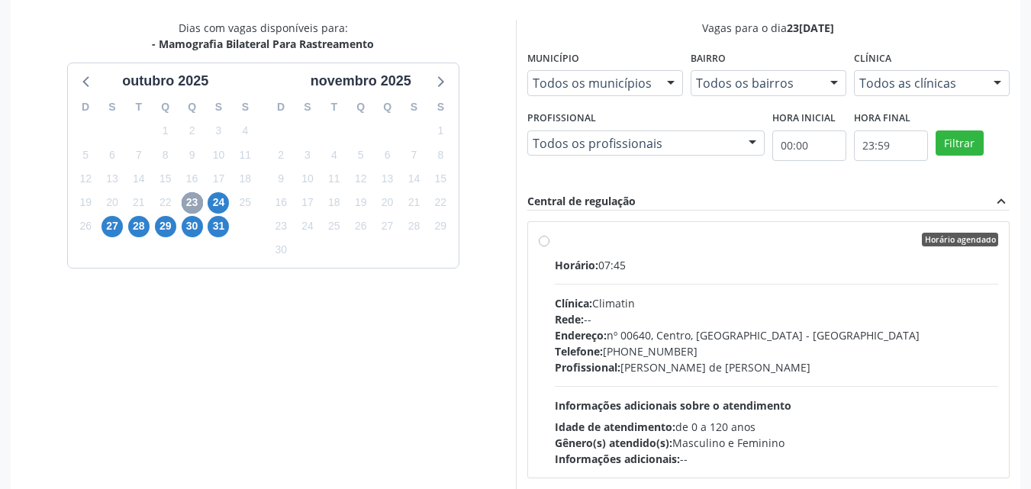
scroll to position [327, 0]
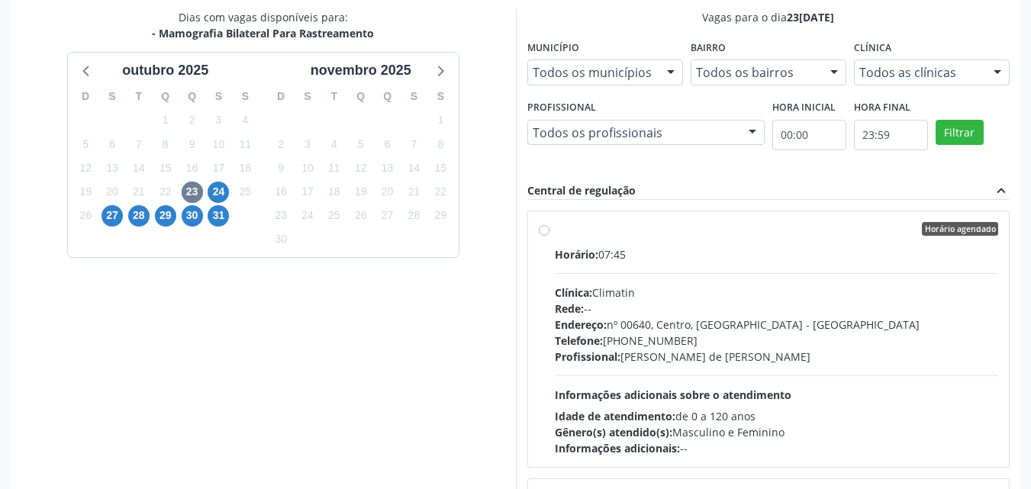
click at [555, 227] on label "Horário agendado Horário: 07:45 Clínica: Climatin Rede: -- Endereço: nº 00640, …" at bounding box center [777, 339] width 444 height 234
click at [544, 227] on input "Horário agendado Horário: 07:45 Clínica: Climatin Rede: -- Endereço: nº 00640, …" at bounding box center [544, 229] width 11 height 14
radio input "true"
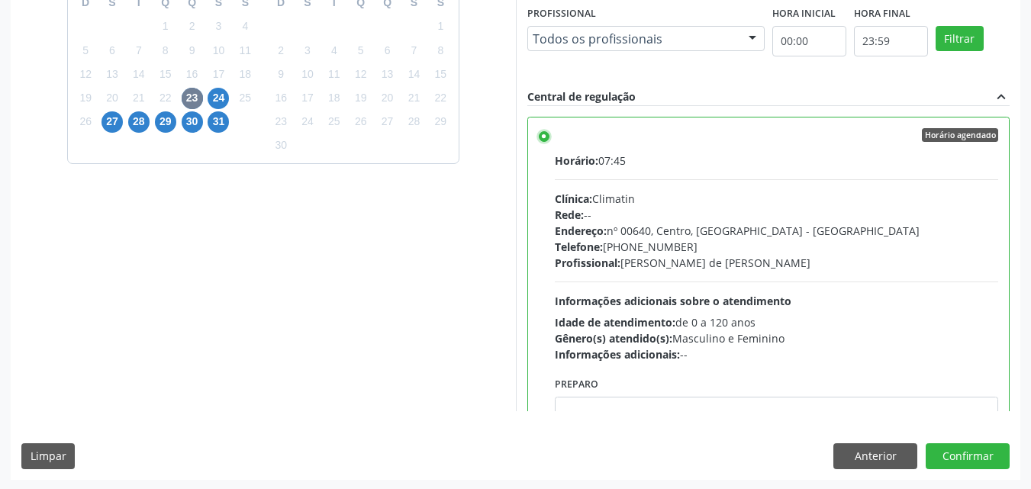
scroll to position [423, 0]
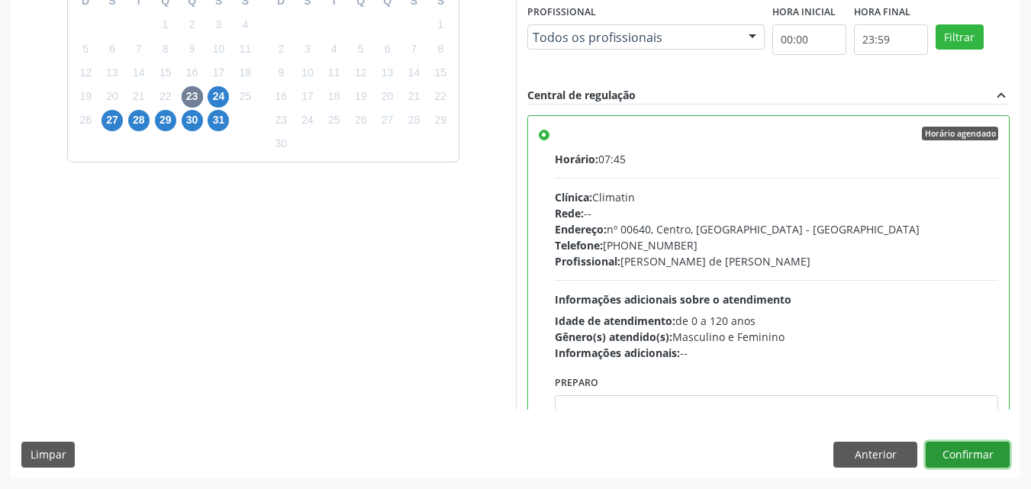
click at [942, 459] on button "Confirmar" at bounding box center [967, 455] width 84 height 26
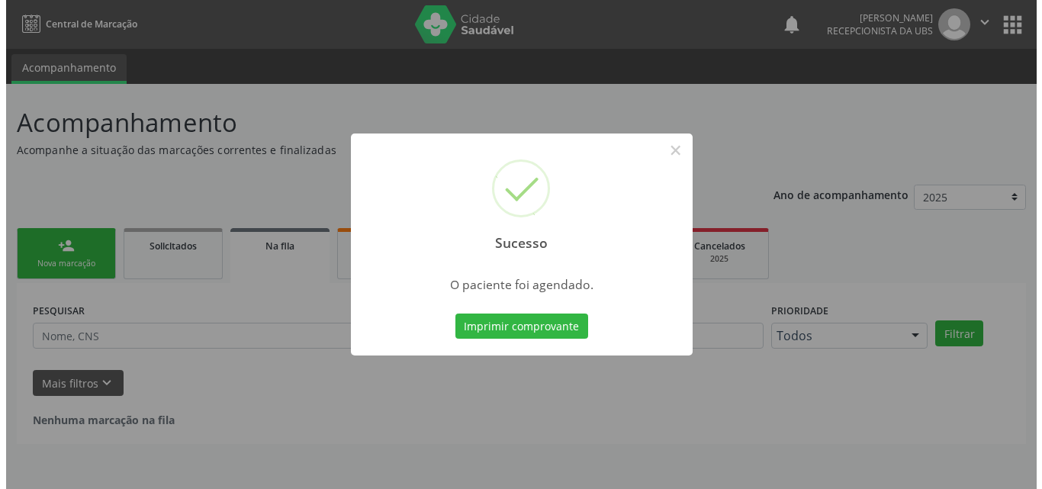
scroll to position [0, 0]
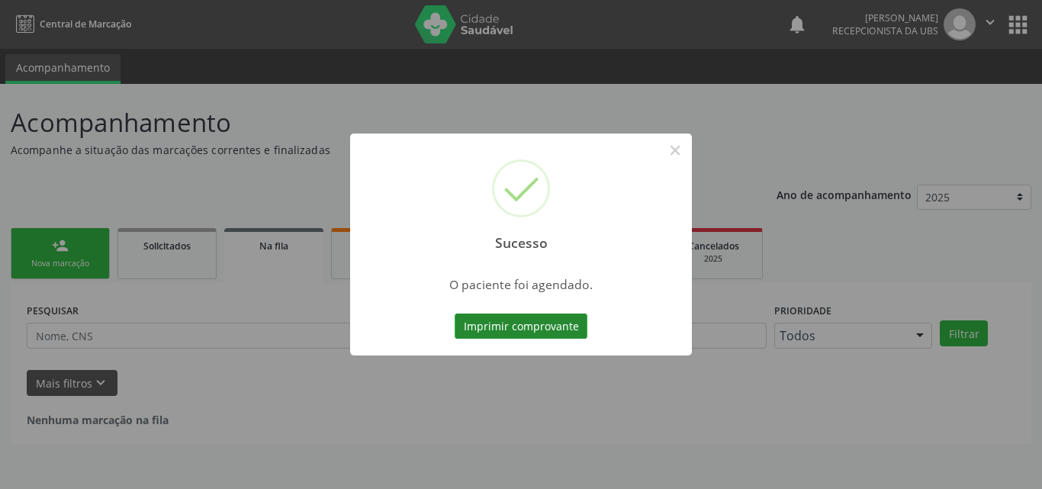
click at [562, 331] on button "Imprimir comprovante" at bounding box center [521, 327] width 133 height 26
